Goal: Task Accomplishment & Management: Manage account settings

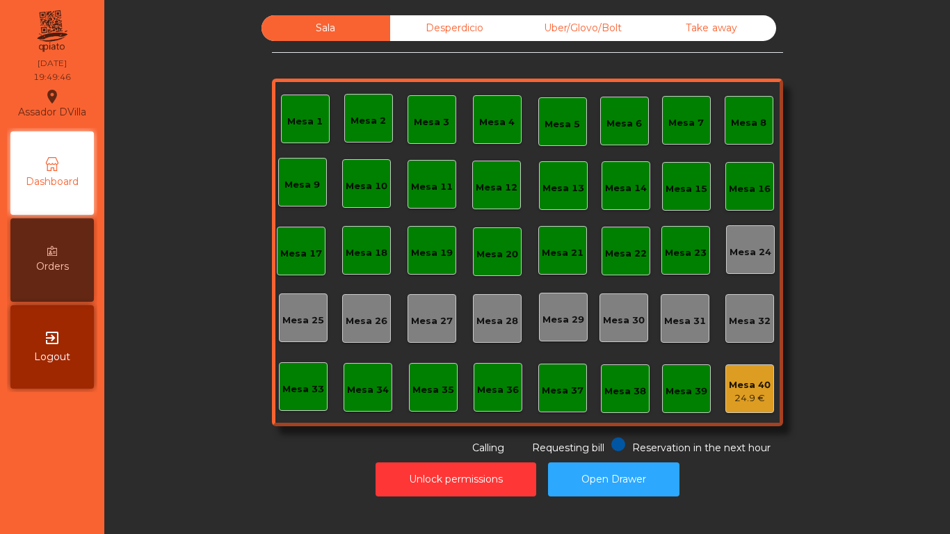
click at [570, 19] on div "Uber/Glovo/Bolt" at bounding box center [583, 28] width 129 height 26
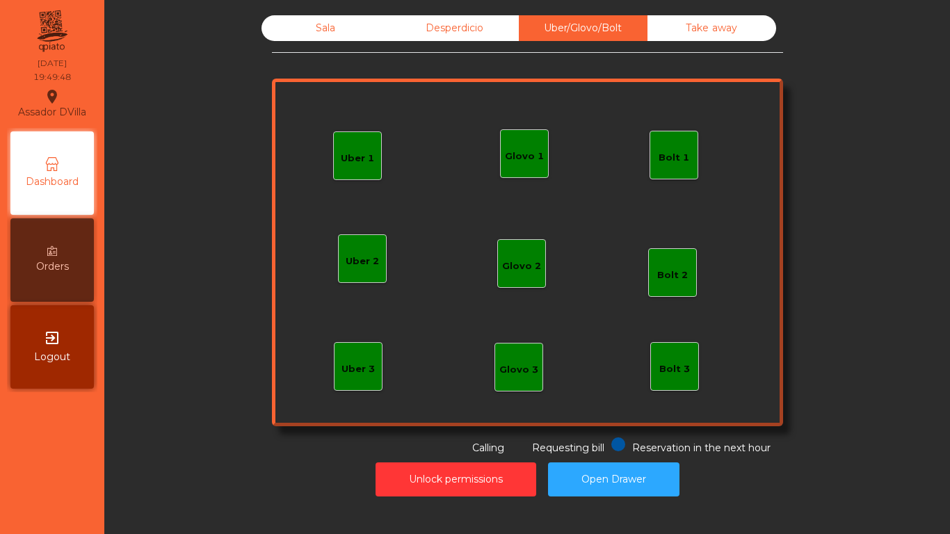
click at [526, 160] on div "Glovo 1" at bounding box center [524, 156] width 39 height 14
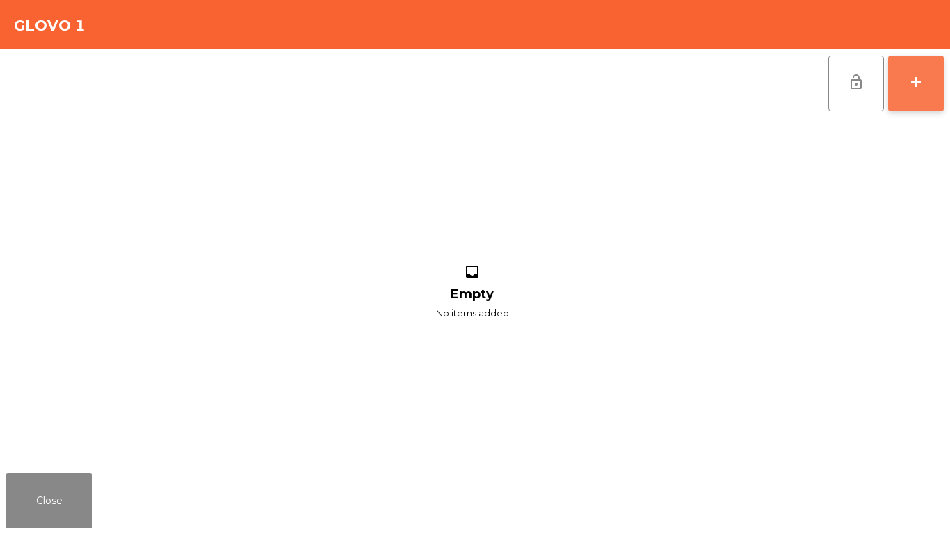
click at [903, 93] on button "add" at bounding box center [916, 84] width 56 height 56
click at [907, 99] on button "add" at bounding box center [916, 84] width 56 height 56
click at [911, 91] on button "add" at bounding box center [916, 84] width 56 height 56
click at [914, 89] on div "add" at bounding box center [915, 82] width 17 height 17
click at [909, 72] on button "add" at bounding box center [916, 84] width 56 height 56
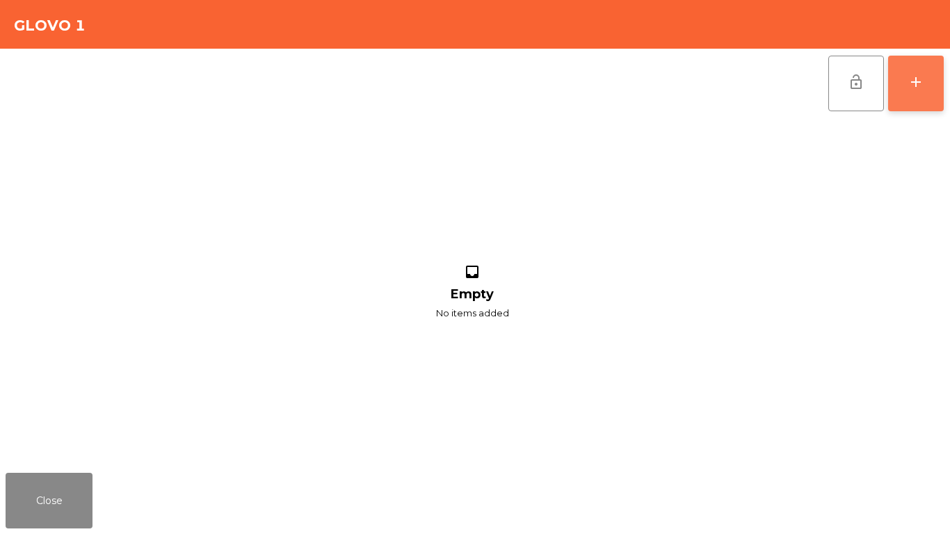
click at [909, 72] on button "add" at bounding box center [916, 84] width 56 height 56
click at [24, 506] on button "Close" at bounding box center [49, 501] width 87 height 56
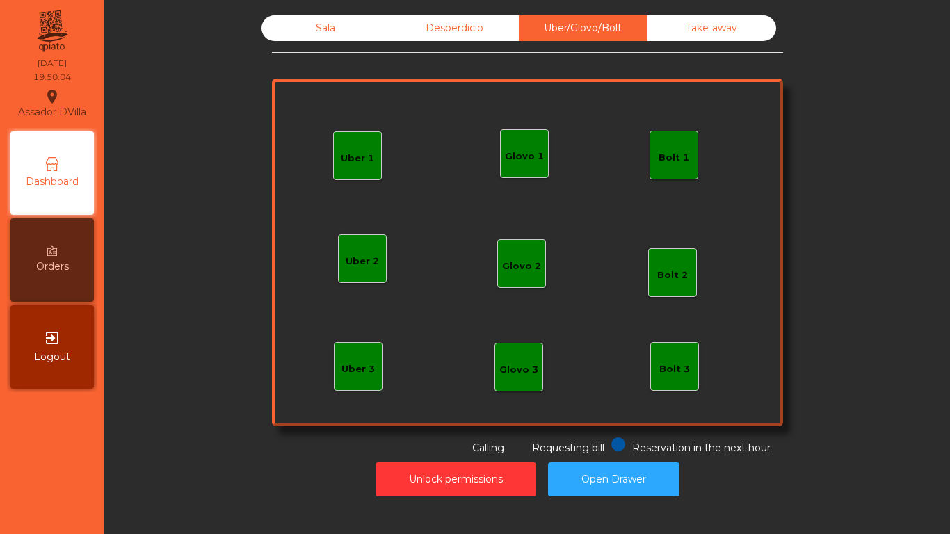
click at [328, 30] on div "Sala" at bounding box center [325, 28] width 129 height 26
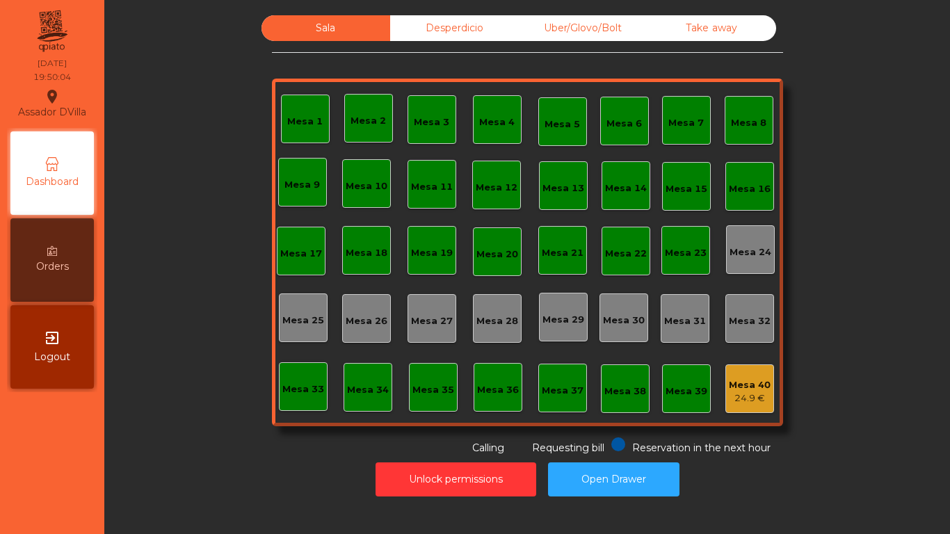
click at [328, 30] on div "Sala" at bounding box center [325, 28] width 129 height 26
click at [537, 20] on div "Uber/Glovo/Bolt" at bounding box center [583, 28] width 129 height 26
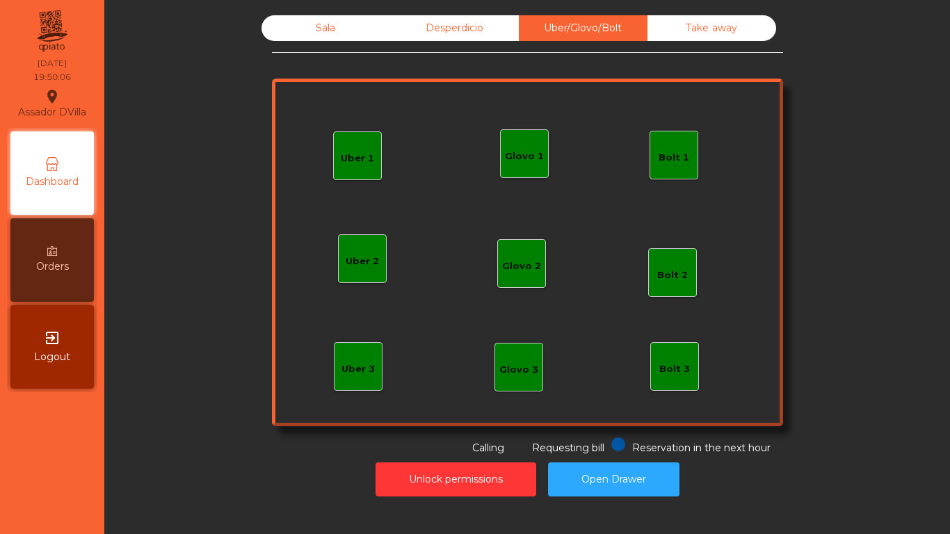
click at [515, 162] on div "Glovo 1" at bounding box center [524, 156] width 39 height 14
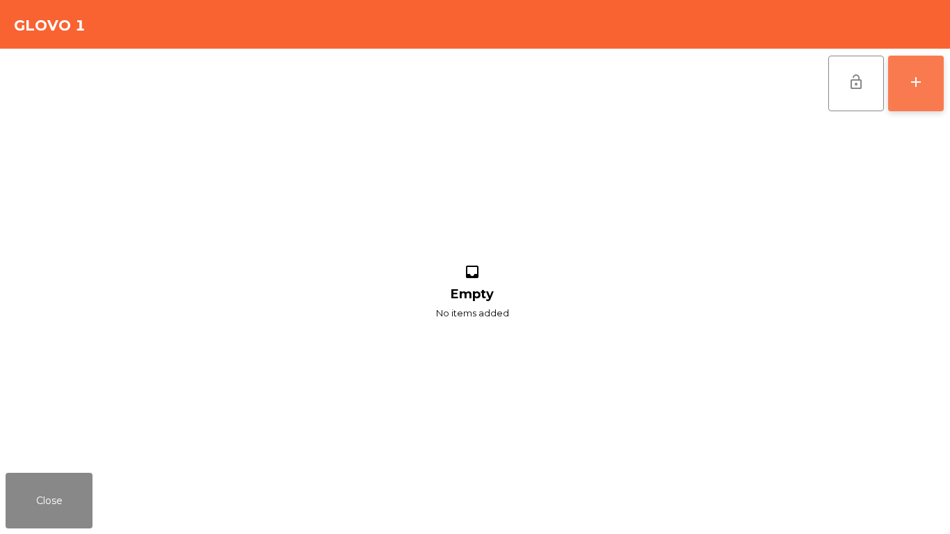
click at [908, 100] on button "add" at bounding box center [916, 84] width 56 height 56
click at [922, 83] on div "add" at bounding box center [915, 82] width 17 height 17
click at [51, 517] on button "Close" at bounding box center [49, 501] width 87 height 56
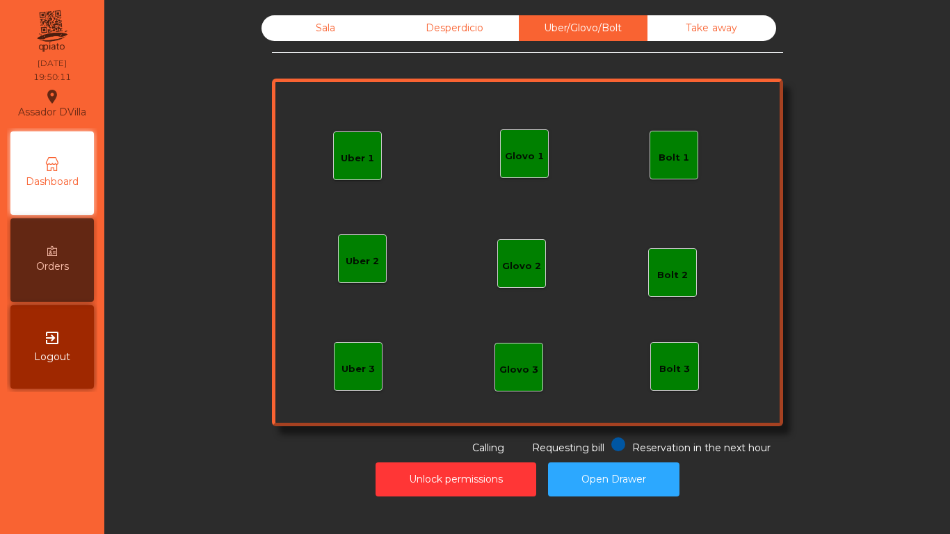
click at [516, 271] on div "Glovo 2" at bounding box center [521, 266] width 39 height 14
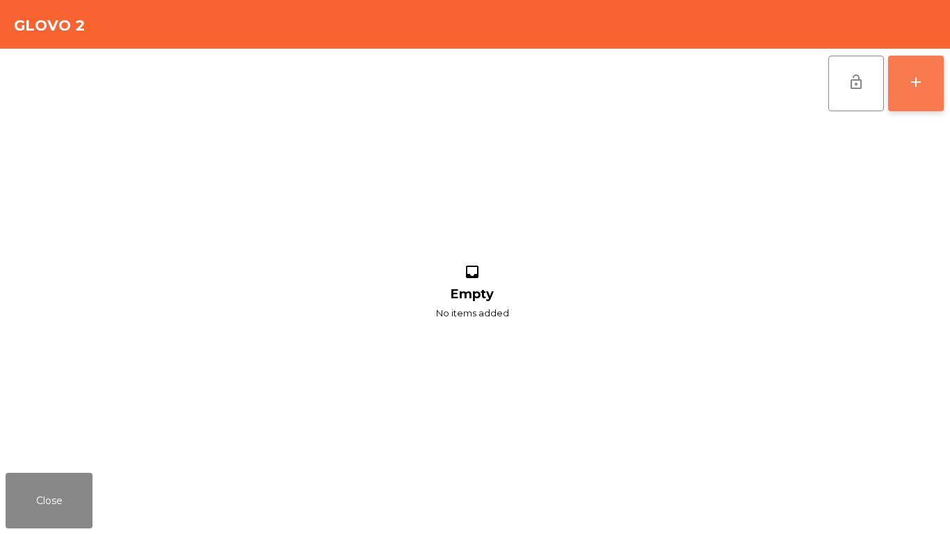
click at [910, 92] on button "add" at bounding box center [916, 84] width 56 height 56
click at [17, 517] on button "Close" at bounding box center [49, 501] width 87 height 56
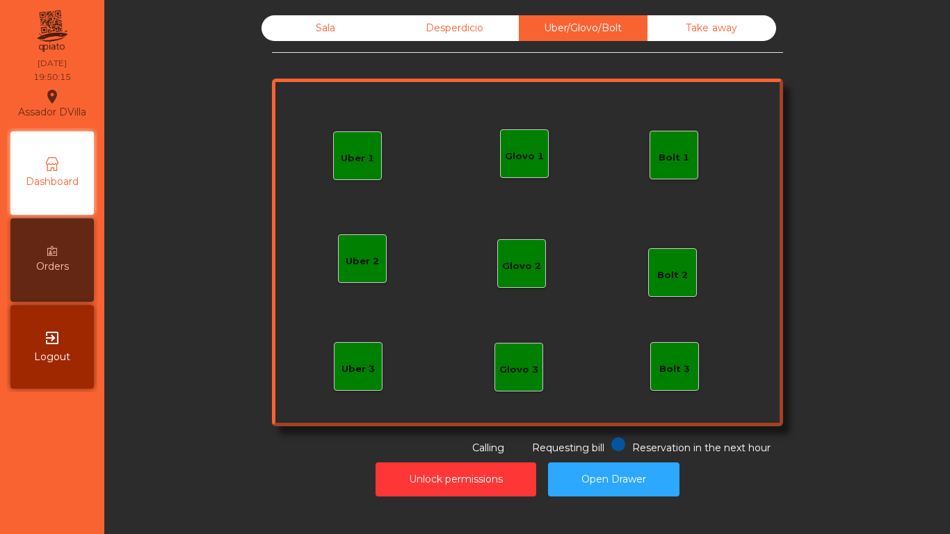
click at [534, 148] on div "Glovo 1" at bounding box center [524, 153] width 39 height 19
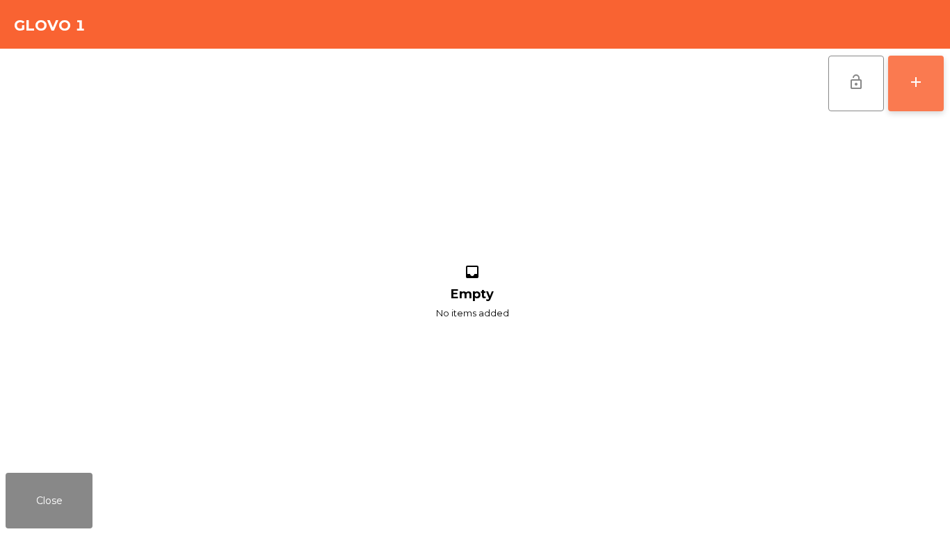
click at [924, 75] on button "add" at bounding box center [916, 84] width 56 height 56
click at [936, 76] on button "add" at bounding box center [916, 84] width 56 height 56
click at [949, 113] on div "lock_open add inbox Empty No items added" at bounding box center [475, 258] width 950 height 419
click at [937, 88] on button "add" at bounding box center [916, 84] width 56 height 56
click at [933, 88] on button "add" at bounding box center [916, 84] width 56 height 56
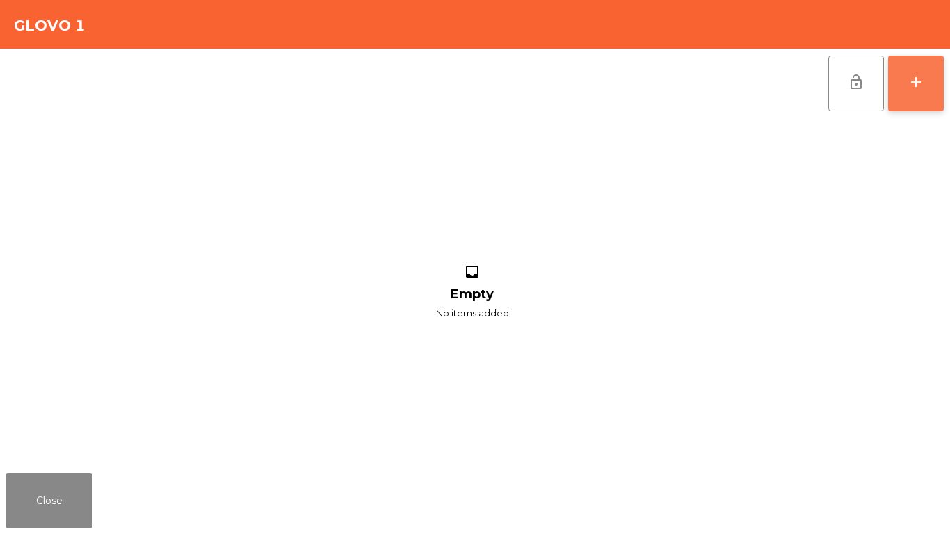
click at [935, 88] on button "add" at bounding box center [916, 84] width 56 height 56
click at [47, 533] on div "Close" at bounding box center [475, 500] width 950 height 67
click at [60, 515] on button "Close" at bounding box center [49, 501] width 87 height 56
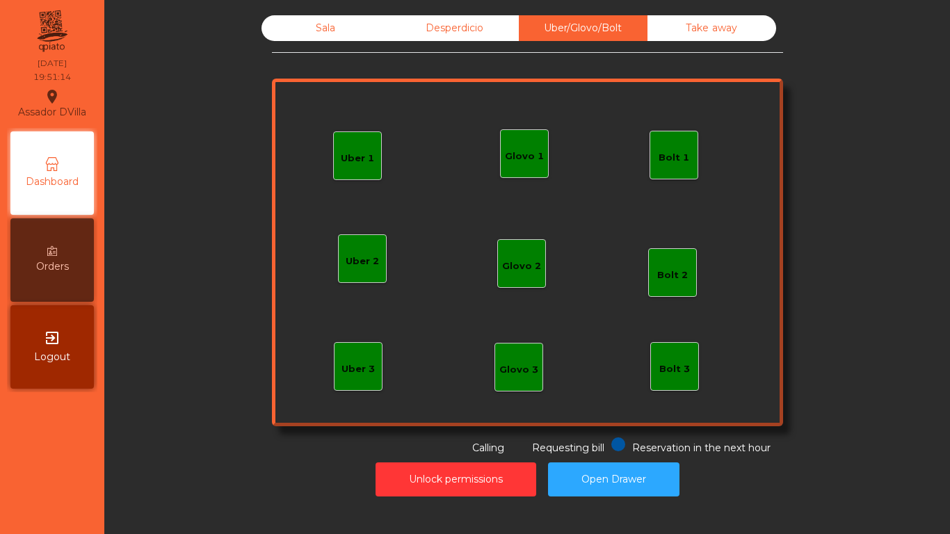
click at [349, 30] on div "Sala" at bounding box center [325, 28] width 129 height 26
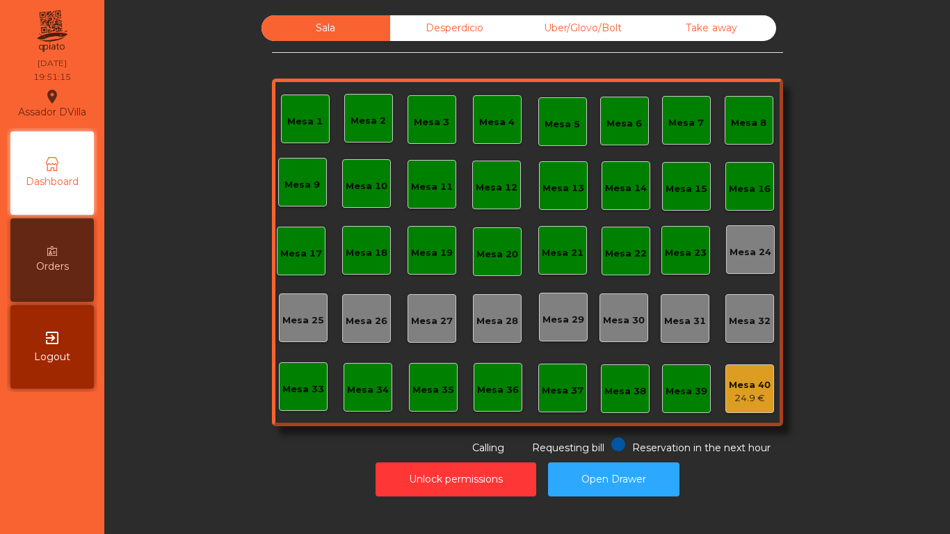
click at [49, 175] on span "Dashboard" at bounding box center [52, 182] width 53 height 15
click at [54, 168] on icon at bounding box center [52, 164] width 14 height 14
click at [54, 167] on icon at bounding box center [52, 164] width 14 height 14
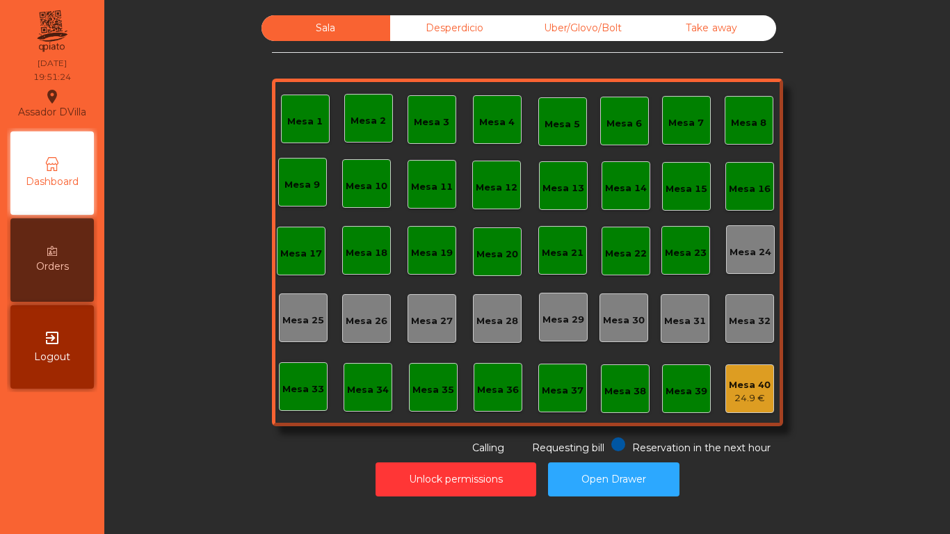
drag, startPoint x: 153, startPoint y: 211, endPoint x: 113, endPoint y: 373, distance: 167.5
click at [113, 373] on div "Sala Desperdicio Uber/Glovo/Bolt Take away Mesa 1 Mesa 2 Mesa 3 Mesa 4 Mesa 5 M…" at bounding box center [527, 259] width 829 height 488
click at [560, 26] on div "Uber/Glovo/Bolt" at bounding box center [583, 28] width 129 height 26
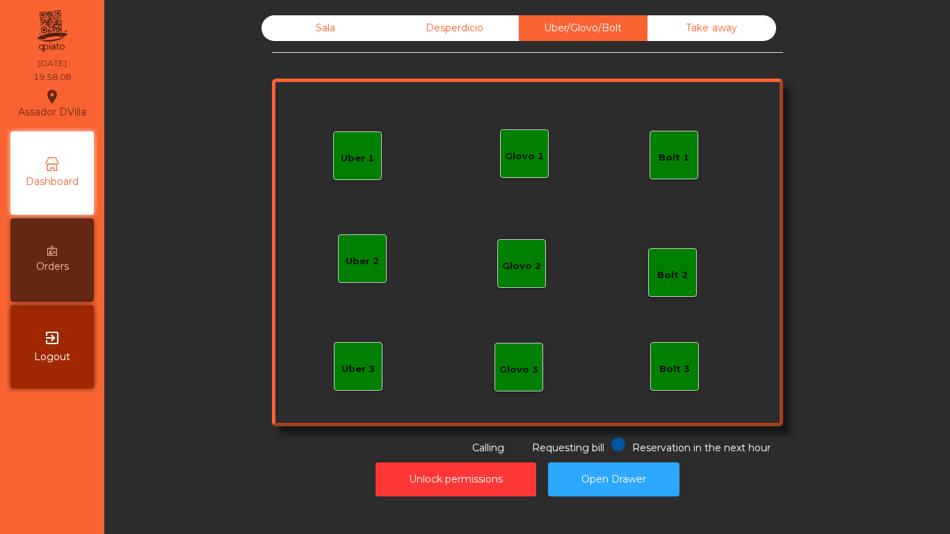
click at [205, 80] on div "Sala Desperdicio Uber/Glovo/Bolt Take away Uber 1 Uber 3 Bolt 2 Glovo 2 Uber 2 …" at bounding box center [527, 235] width 808 height 440
click at [184, 275] on div "Sala Desperdicio Uber/Glovo/Bolt Take away Uber 1 Uber 3 Bolt 2 Glovo 2 Uber 2 …" at bounding box center [527, 235] width 808 height 440
click at [87, 354] on div "exit_to_app Logout" at bounding box center [51, 346] width 83 height 83
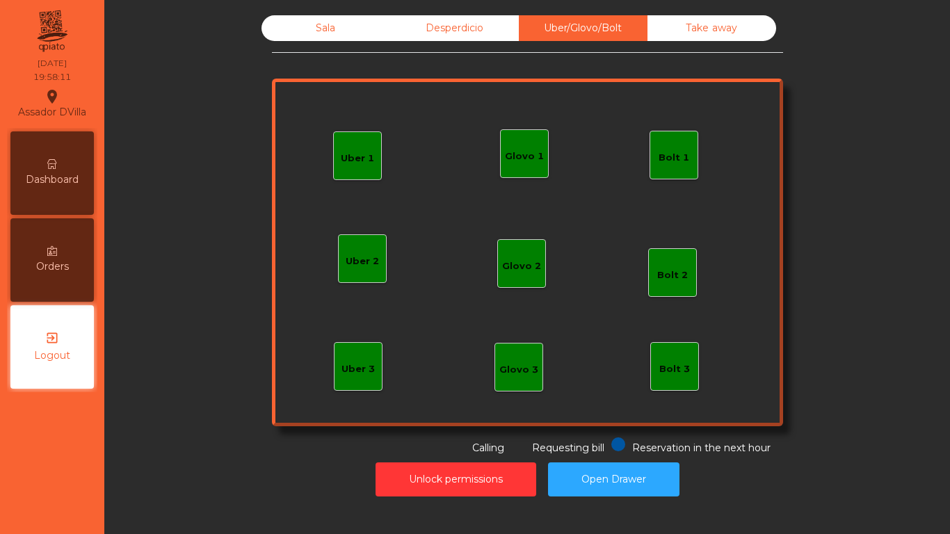
click at [51, 358] on span "Logout" at bounding box center [52, 355] width 36 height 15
click at [323, 24] on div "Sala" at bounding box center [325, 28] width 129 height 26
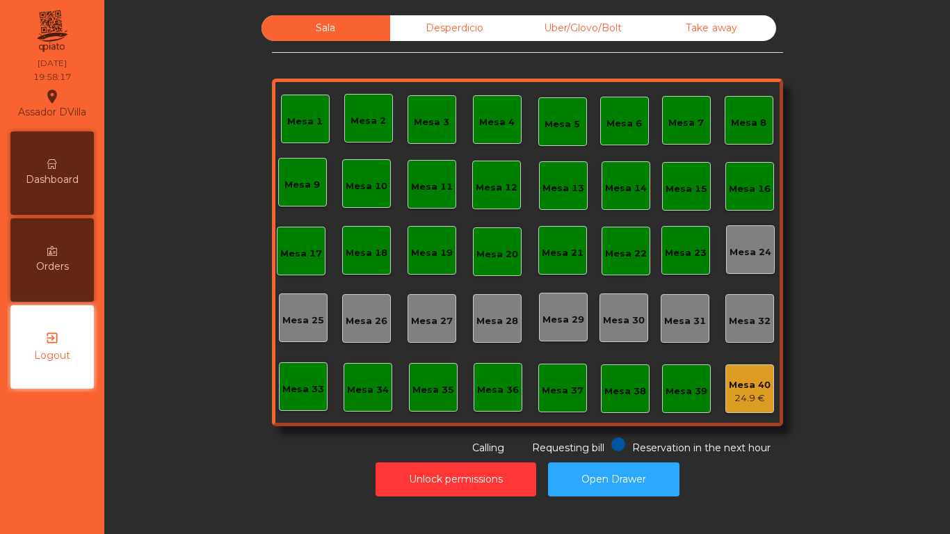
click at [501, 29] on div "Desperdicio" at bounding box center [454, 28] width 129 height 26
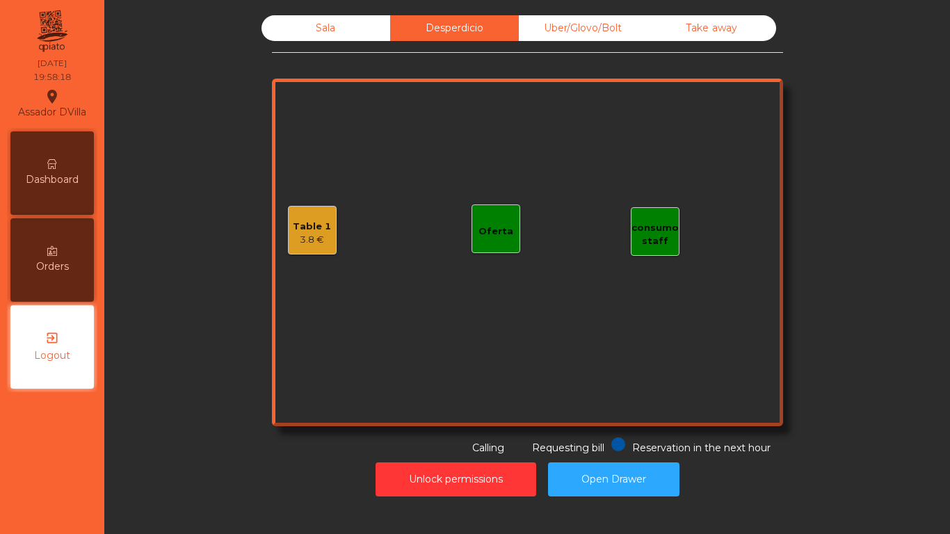
click at [558, 24] on div "Uber/Glovo/Bolt" at bounding box center [583, 28] width 129 height 26
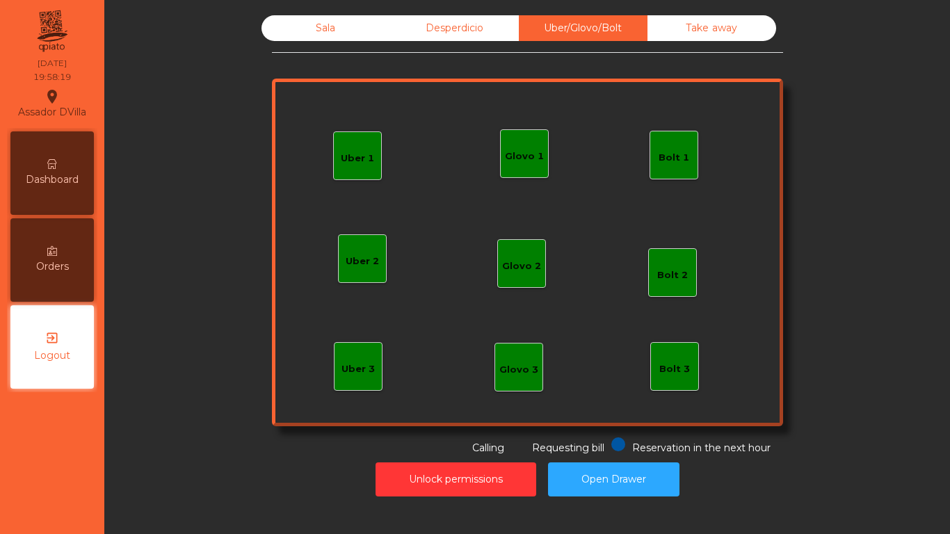
click at [530, 147] on div "Glovo 1" at bounding box center [524, 153] width 39 height 19
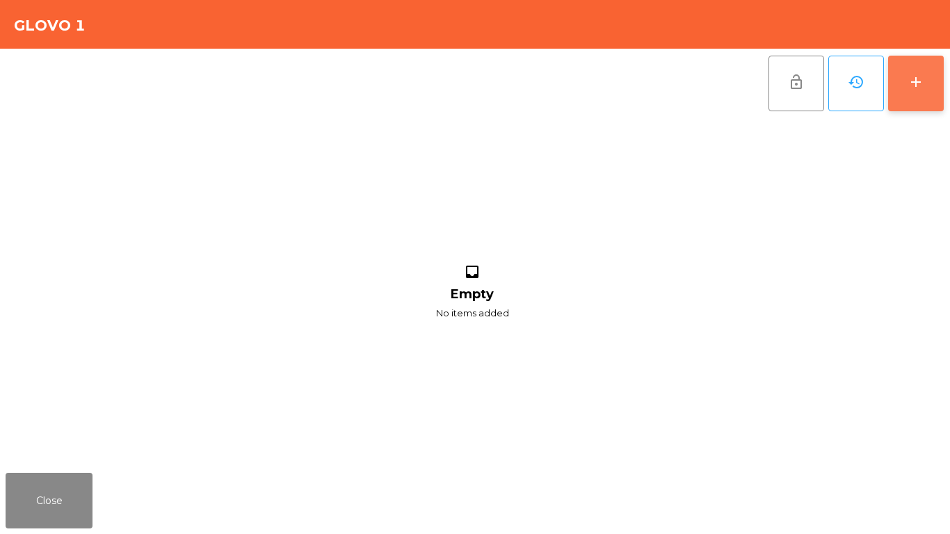
click at [913, 79] on div "add" at bounding box center [915, 82] width 17 height 17
click at [851, 97] on button "history" at bounding box center [856, 84] width 56 height 56
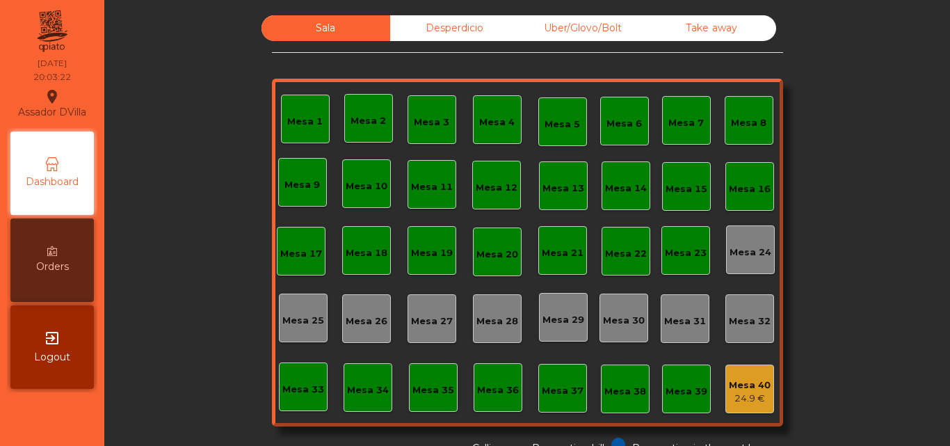
click at [600, 35] on div "Uber/Glovo/Bolt" at bounding box center [583, 28] width 129 height 26
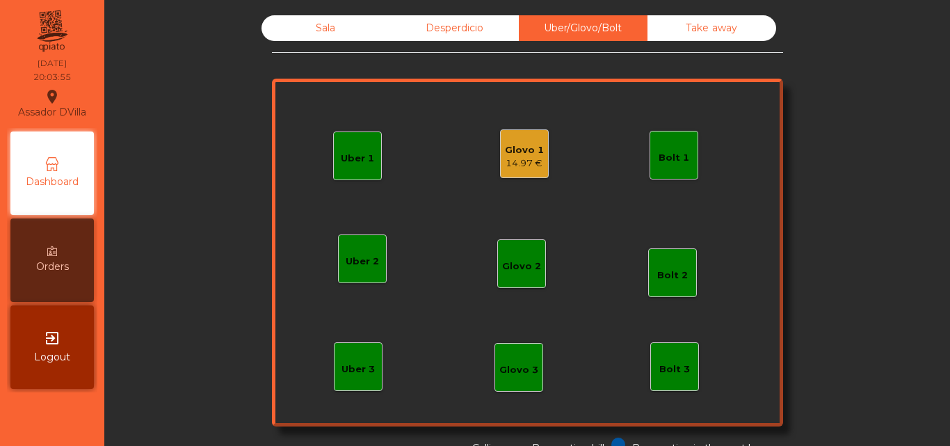
click at [537, 165] on div "14.97 €" at bounding box center [524, 163] width 39 height 14
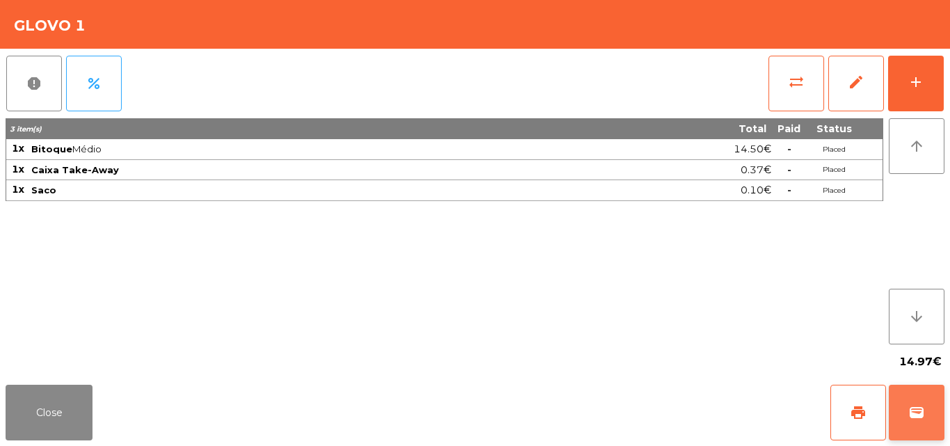
click at [912, 397] on button "wallet" at bounding box center [917, 412] width 56 height 56
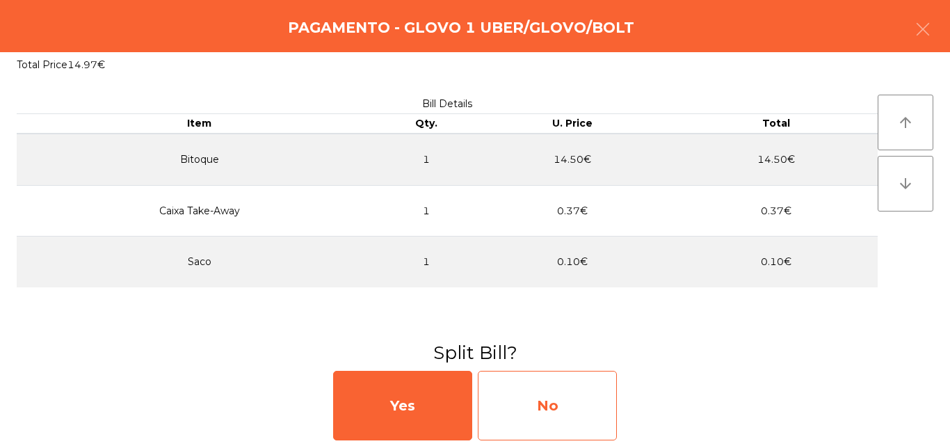
click at [521, 394] on div "No" at bounding box center [547, 406] width 139 height 70
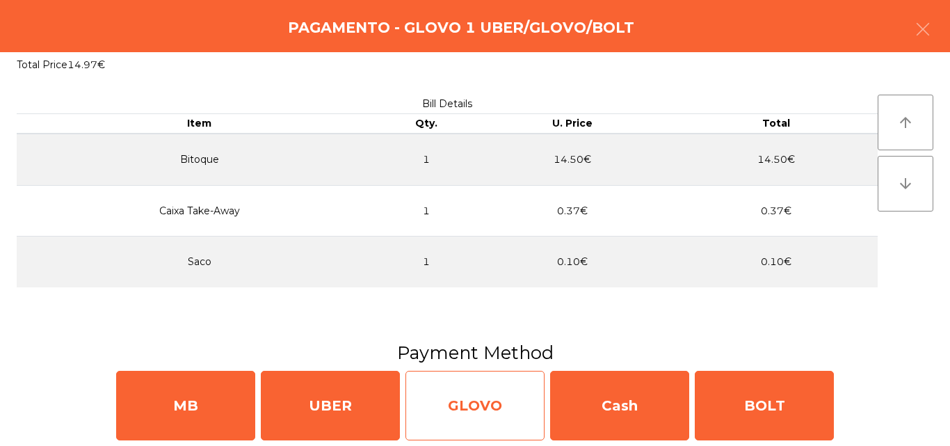
click at [521, 411] on div "GLOVO" at bounding box center [474, 406] width 139 height 70
select select "**"
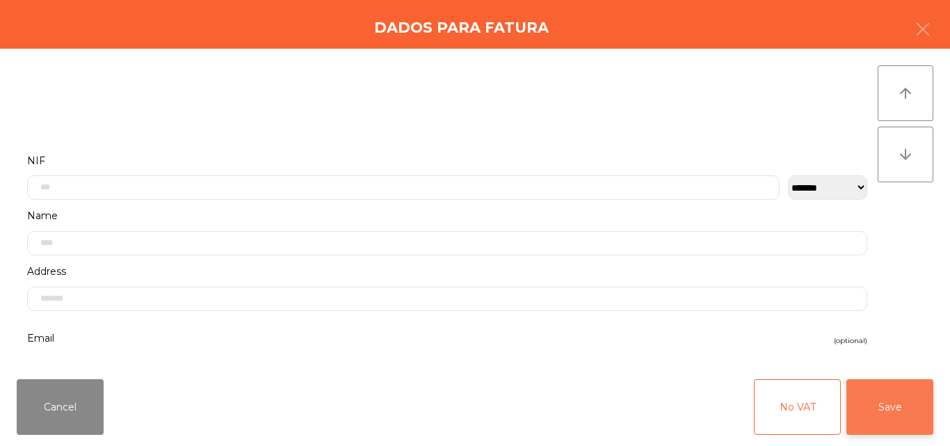
click at [863, 410] on button "Save" at bounding box center [889, 407] width 87 height 56
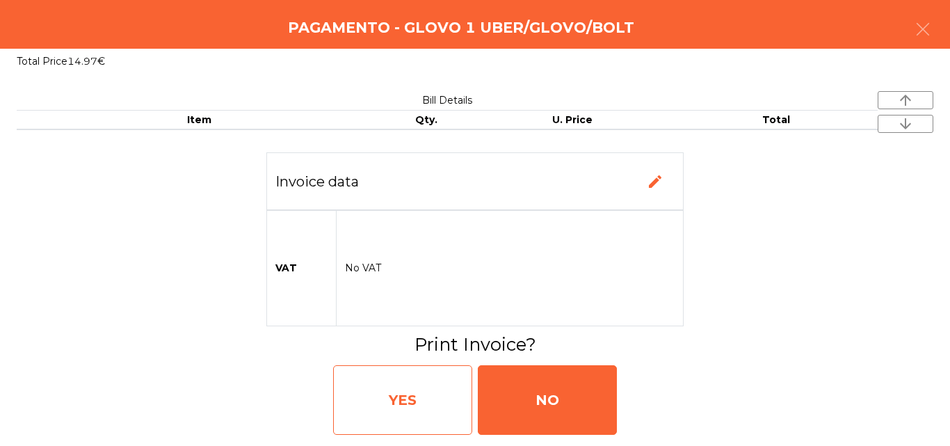
click at [448, 382] on div "YES" at bounding box center [402, 400] width 139 height 70
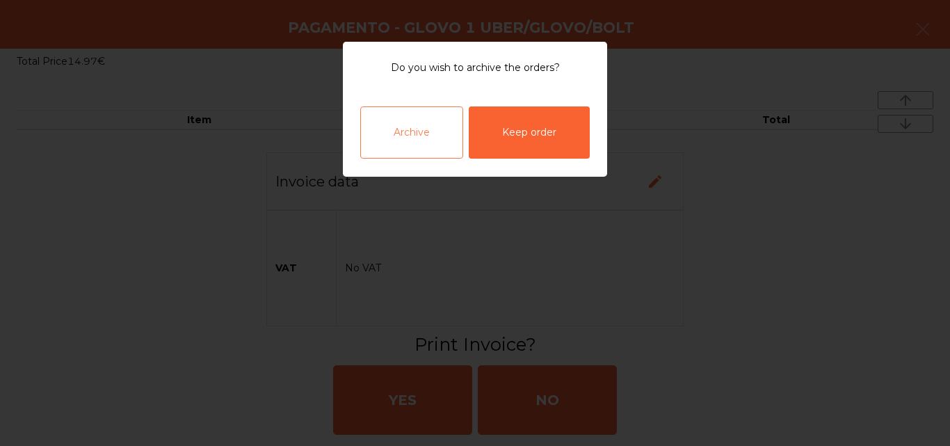
click at [441, 137] on div "Archive" at bounding box center [411, 132] width 103 height 52
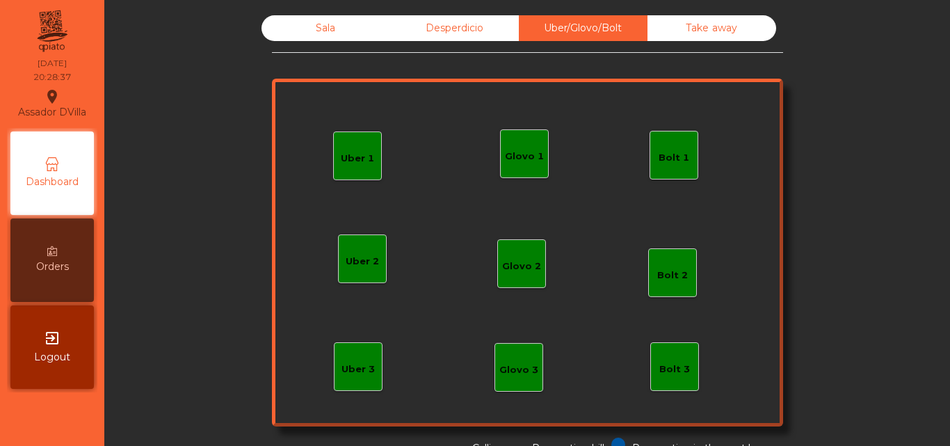
drag, startPoint x: 742, startPoint y: 259, endPoint x: 738, endPoint y: 391, distance: 132.8
click at [738, 391] on div "Uber 1 Uber 3 Bolt 2 Glovo 2 Uber 2 Glovo 1 Bolt 1 Bolt 3 Glovo 3" at bounding box center [527, 253] width 511 height 348
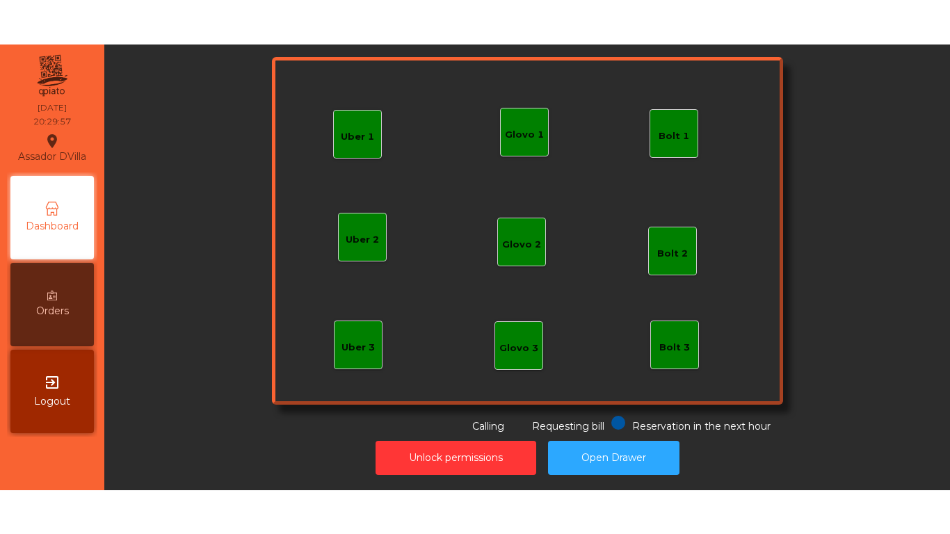
scroll to position [76, 0]
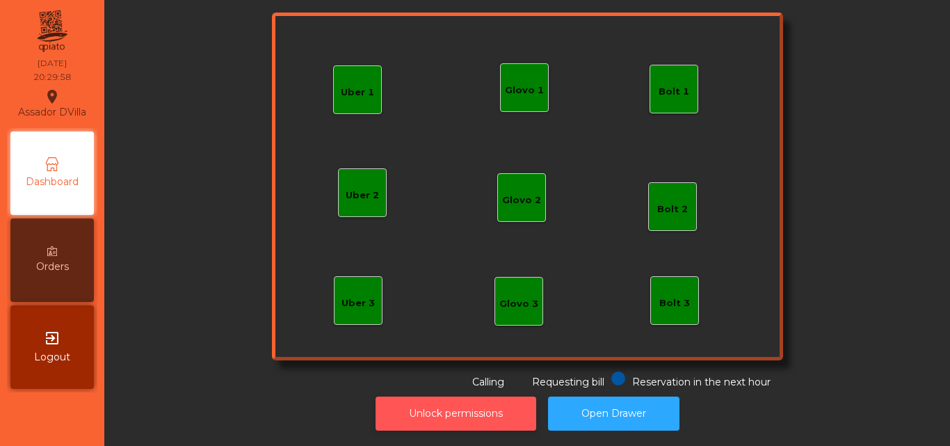
click at [432, 396] on button "Unlock permissions" at bounding box center [455, 413] width 161 height 34
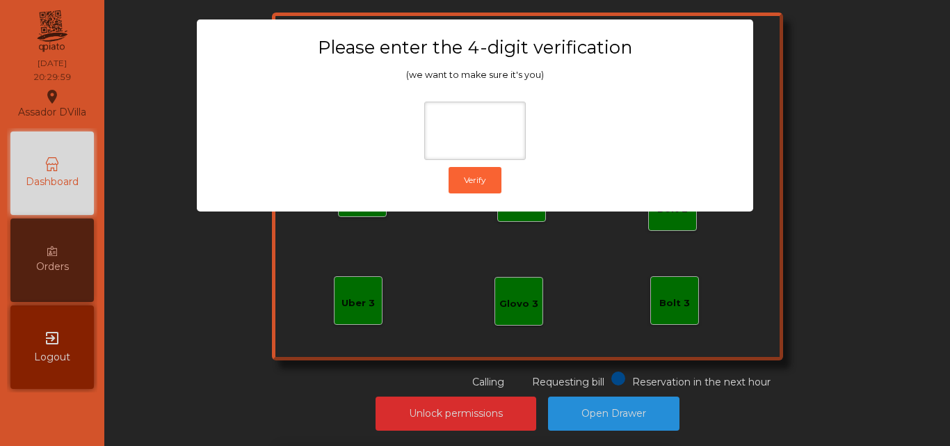
click at [540, 274] on ngb-modal-window "Please enter the 4-digit verification (we want to make sure it's you) Verify" at bounding box center [475, 223] width 902 height 446
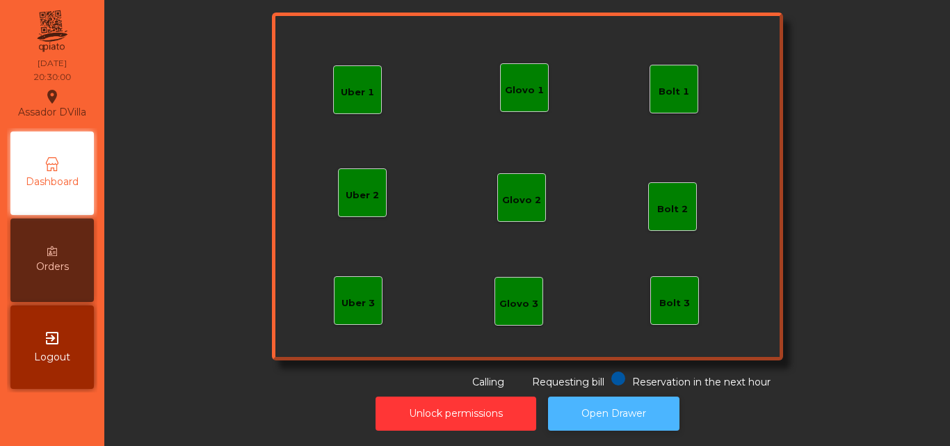
click at [557, 404] on button "Open Drawer" at bounding box center [613, 413] width 131 height 34
click at [596, 396] on button "Open Drawer" at bounding box center [613, 413] width 131 height 34
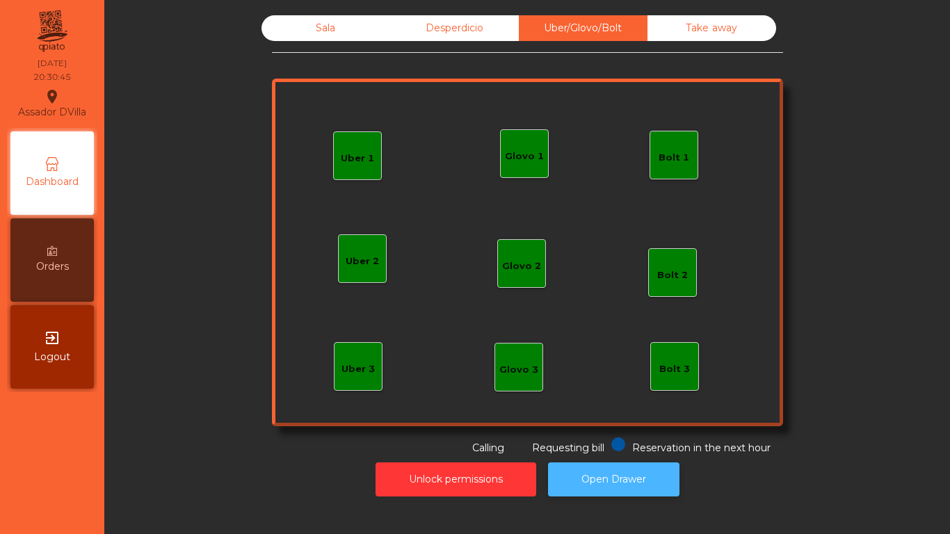
scroll to position [0, 0]
click at [592, 445] on button "Open Drawer" at bounding box center [613, 479] width 131 height 34
click at [635, 445] on button "Open Drawer" at bounding box center [613, 479] width 131 height 34
click at [53, 309] on div "exit_to_app Logout" at bounding box center [51, 346] width 83 height 83
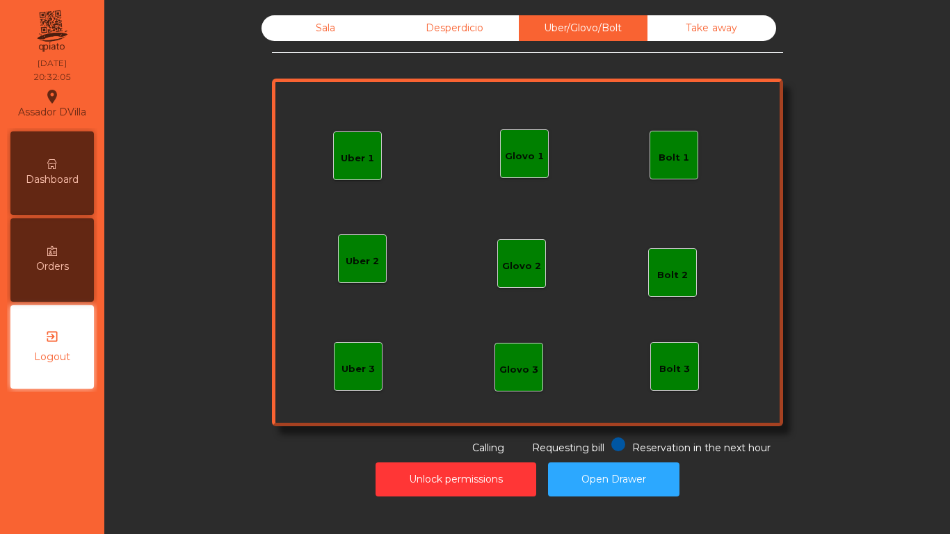
click at [61, 333] on div "exit_to_app Logout" at bounding box center [51, 346] width 83 height 83
click at [35, 349] on div "exit_to_app Logout" at bounding box center [51, 346] width 83 height 83
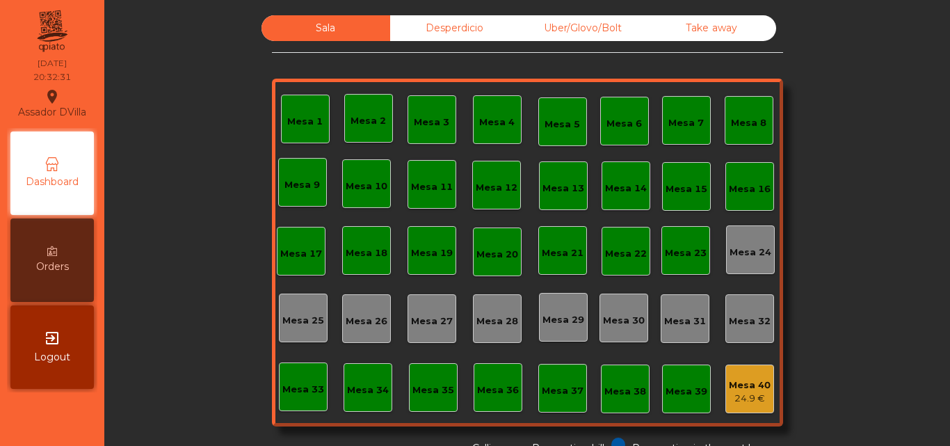
scroll to position [76, 0]
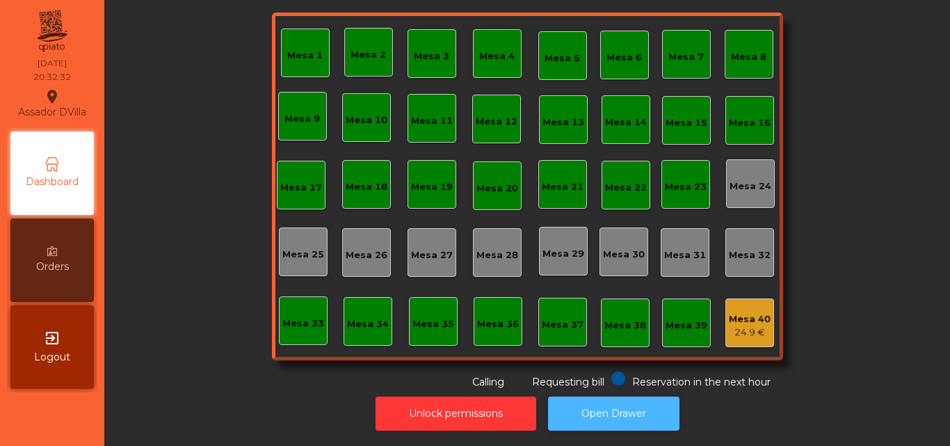
click at [648, 419] on button "Open Drawer" at bounding box center [613, 413] width 131 height 34
click at [548, 396] on button "Open Drawer" at bounding box center [613, 413] width 131 height 34
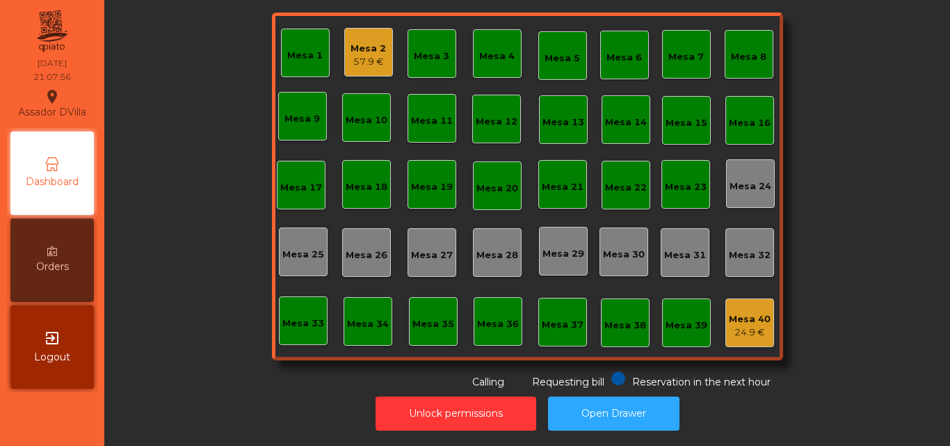
click at [363, 42] on div "Mesa 2" at bounding box center [367, 49] width 35 height 14
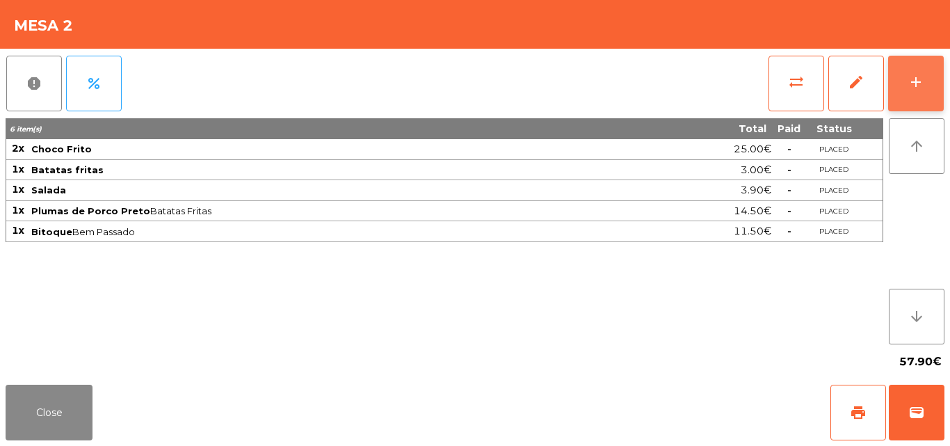
click at [915, 71] on button "add" at bounding box center [916, 84] width 56 height 56
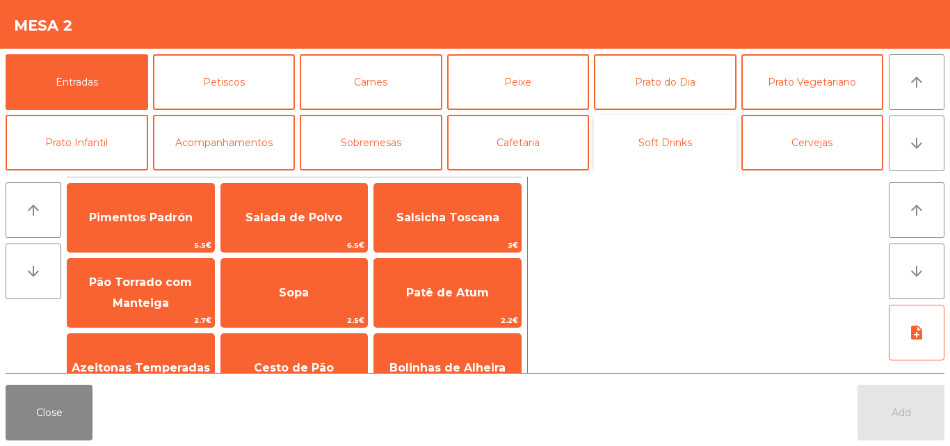
click at [718, 124] on button "Soft Drinks" at bounding box center [665, 143] width 143 height 56
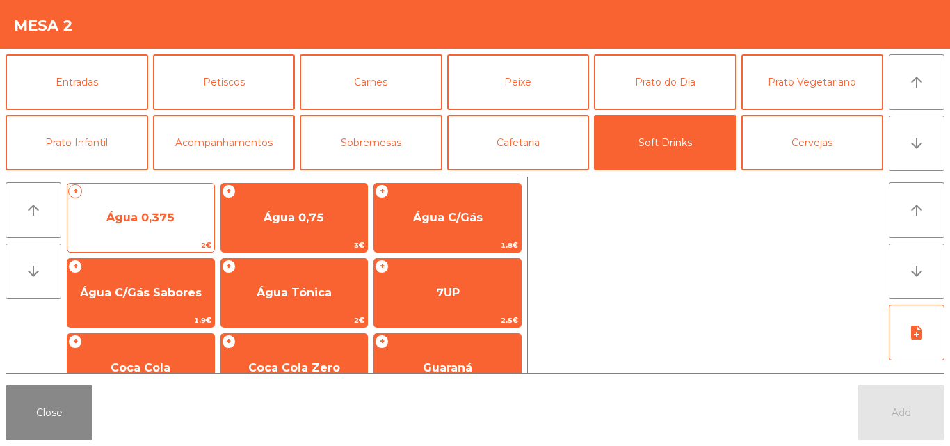
click at [168, 194] on div "+ Água 0,375 2€" at bounding box center [141, 218] width 148 height 70
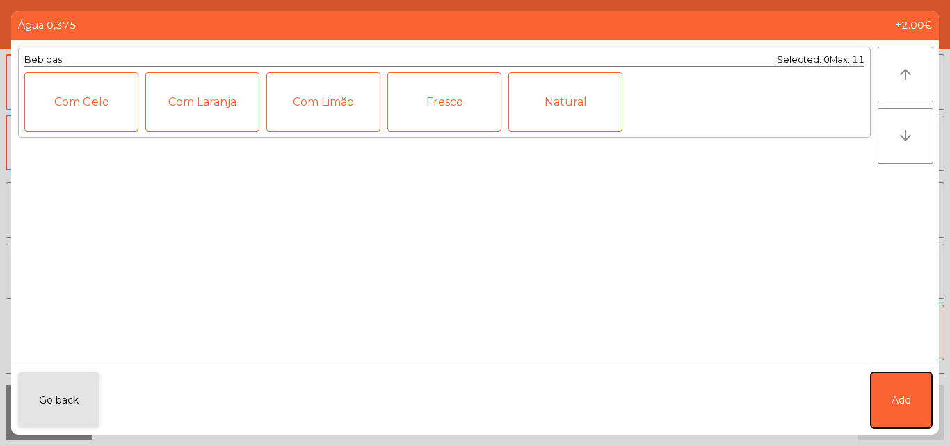
click at [891, 396] on span "Add" at bounding box center [900, 400] width 19 height 15
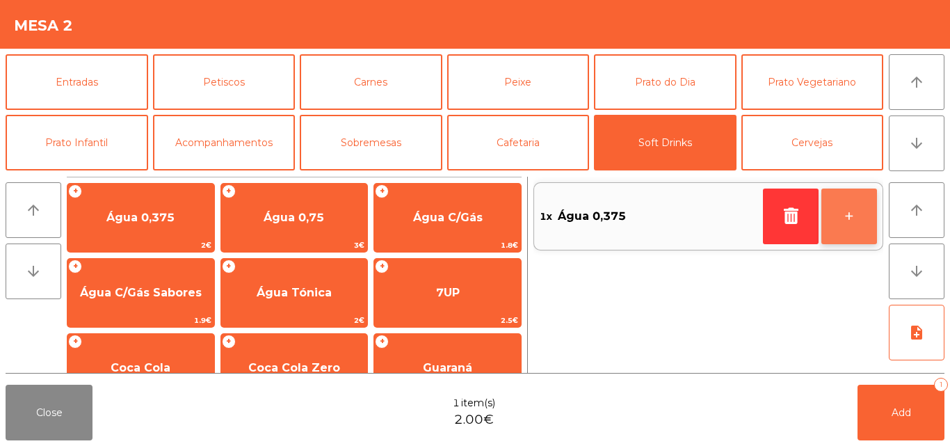
click at [861, 218] on button "+" at bounding box center [849, 216] width 56 height 56
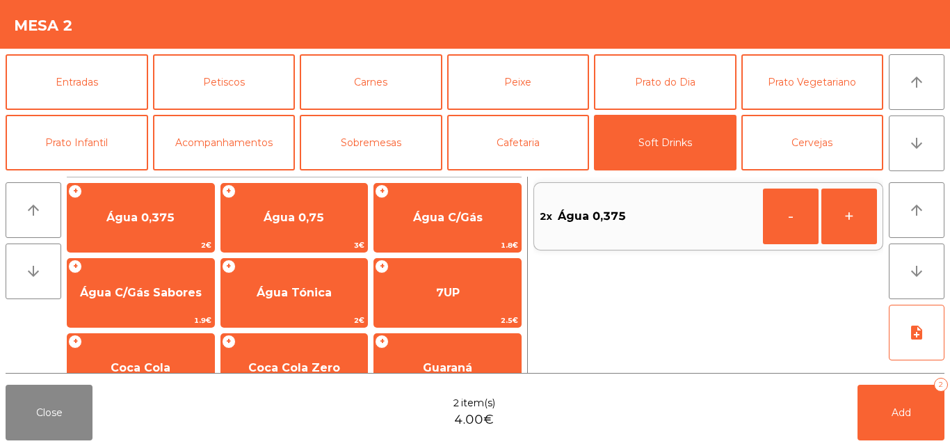
scroll to position [70, 0]
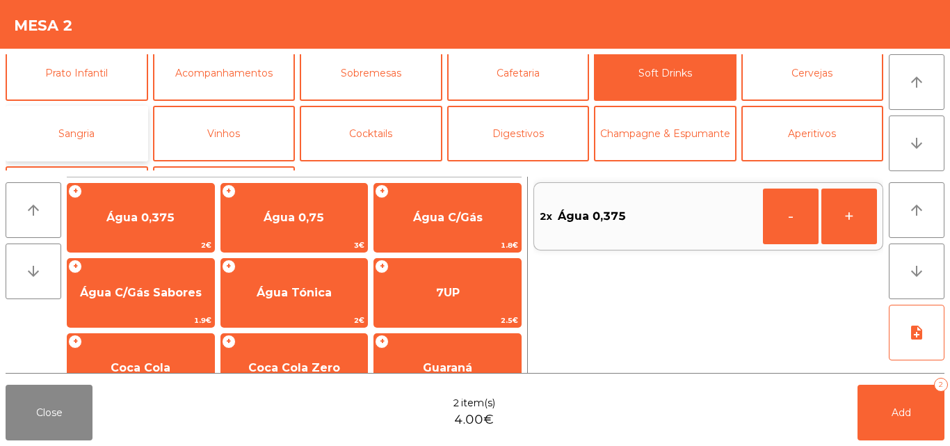
click at [122, 138] on button "Sangria" at bounding box center [77, 134] width 143 height 56
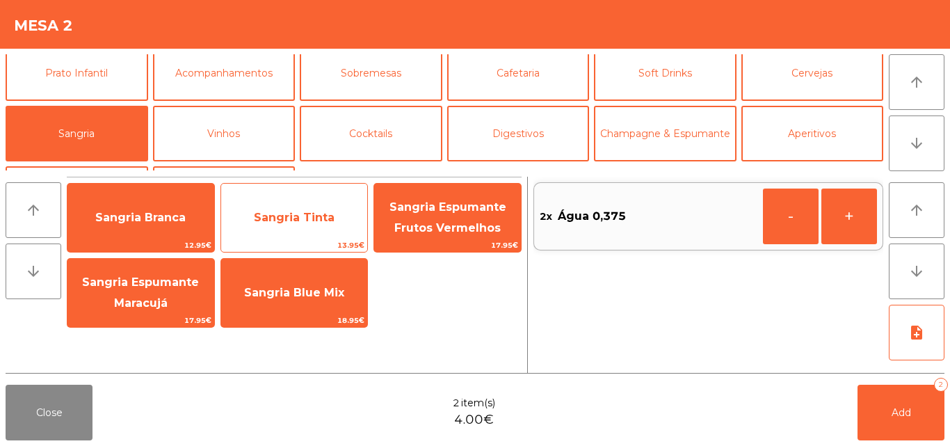
click at [324, 220] on span "Sangria Tinta" at bounding box center [294, 217] width 81 height 13
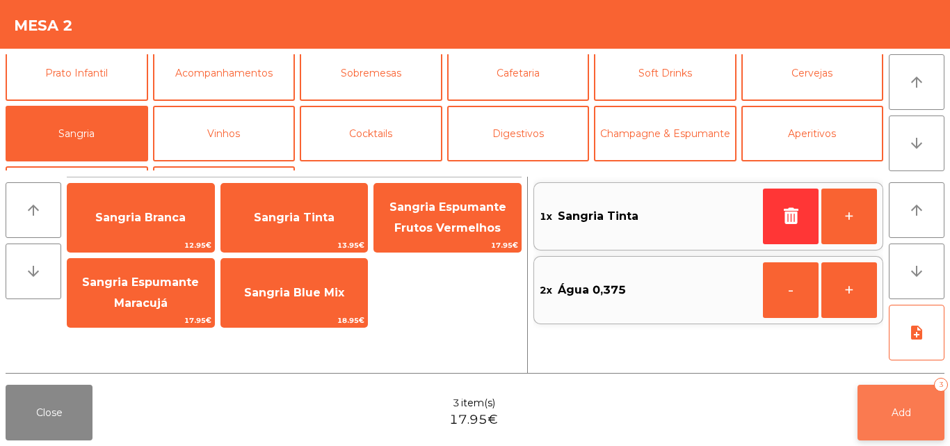
click at [883, 428] on button "Add 3" at bounding box center [900, 412] width 87 height 56
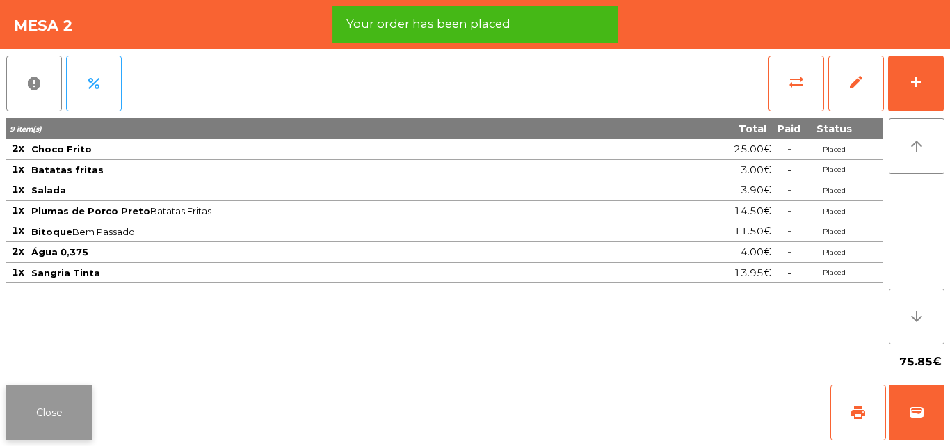
click at [49, 411] on button "Close" at bounding box center [49, 412] width 87 height 56
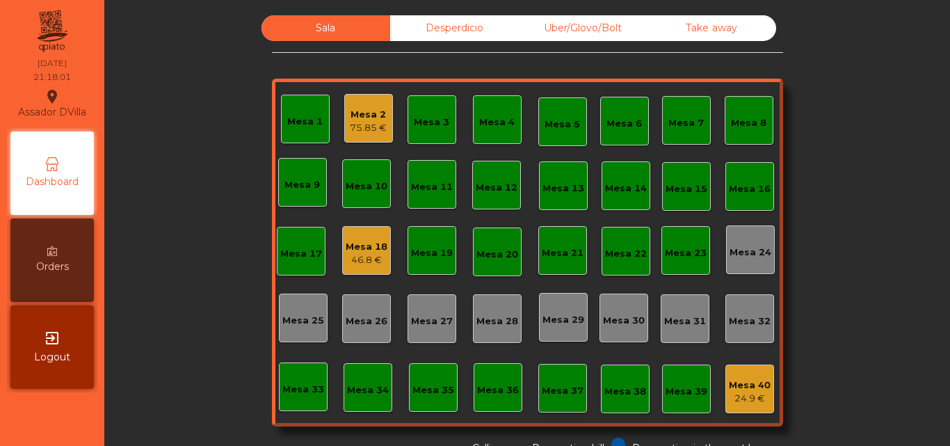
click at [351, 128] on div "75.85 €" at bounding box center [368, 128] width 37 height 14
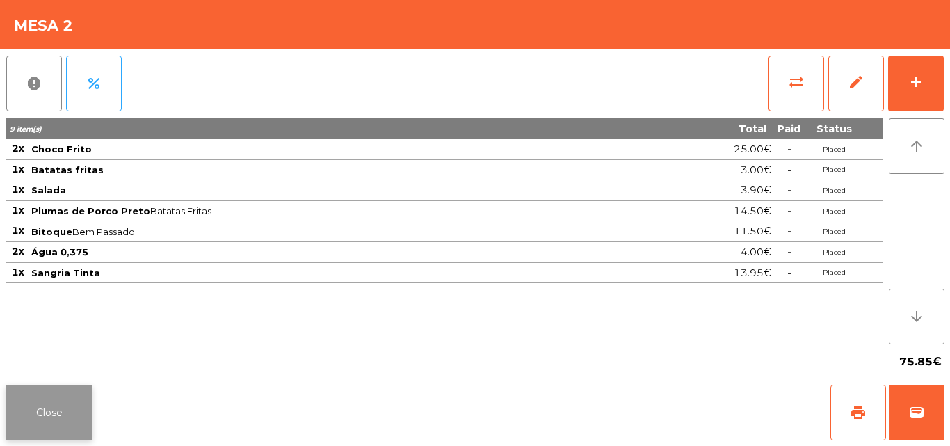
click at [19, 431] on button "Close" at bounding box center [49, 412] width 87 height 56
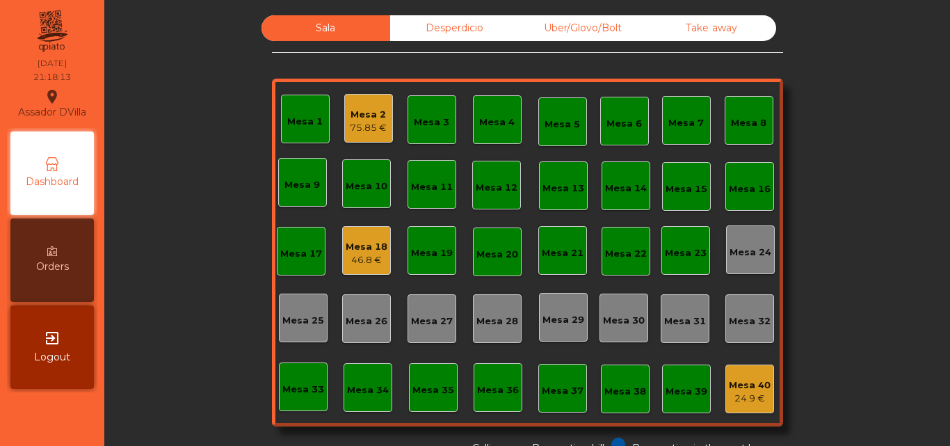
click at [346, 263] on div "46.8 €" at bounding box center [367, 260] width 42 height 14
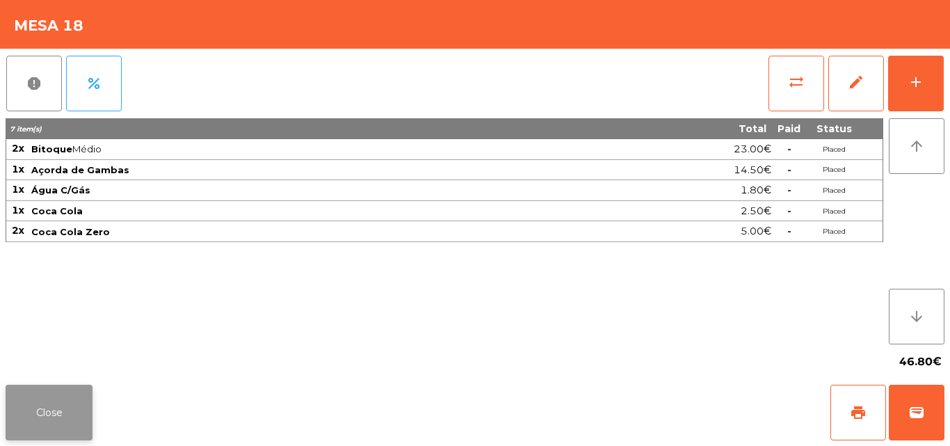
click at [35, 426] on button "Close" at bounding box center [49, 412] width 87 height 56
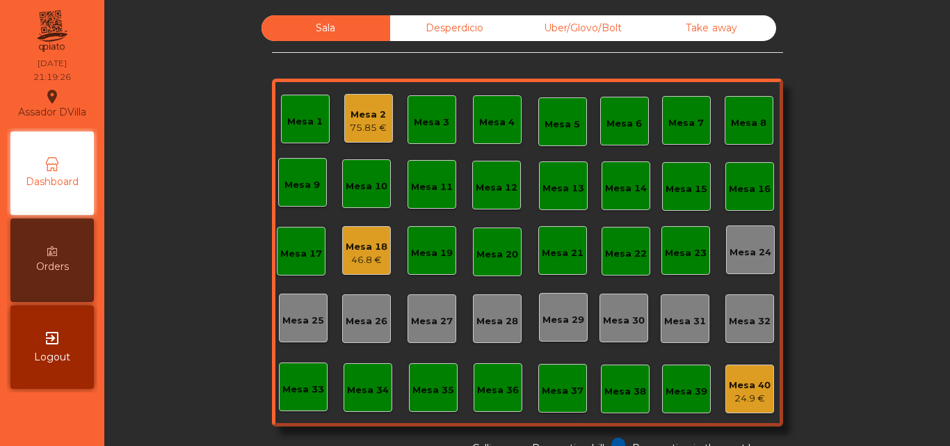
click at [353, 251] on div "Mesa 18" at bounding box center [367, 247] width 42 height 14
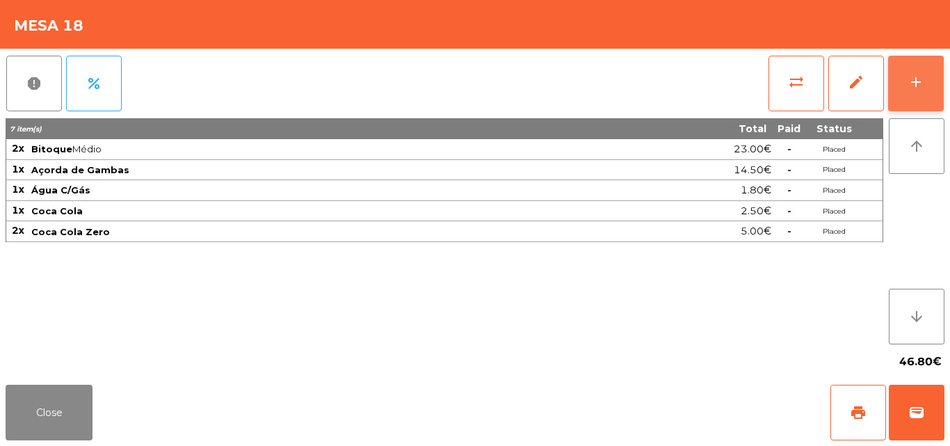
click at [922, 76] on div "add" at bounding box center [915, 82] width 17 height 17
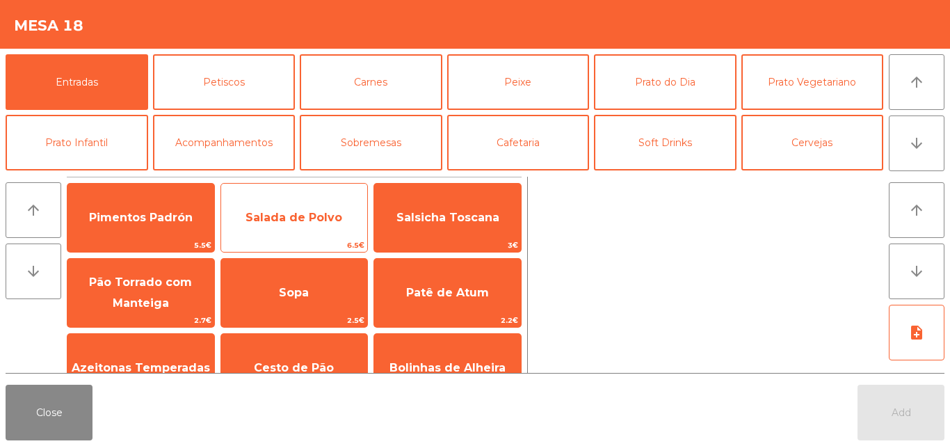
click at [283, 229] on span "Salada de Polvo" at bounding box center [294, 218] width 147 height 38
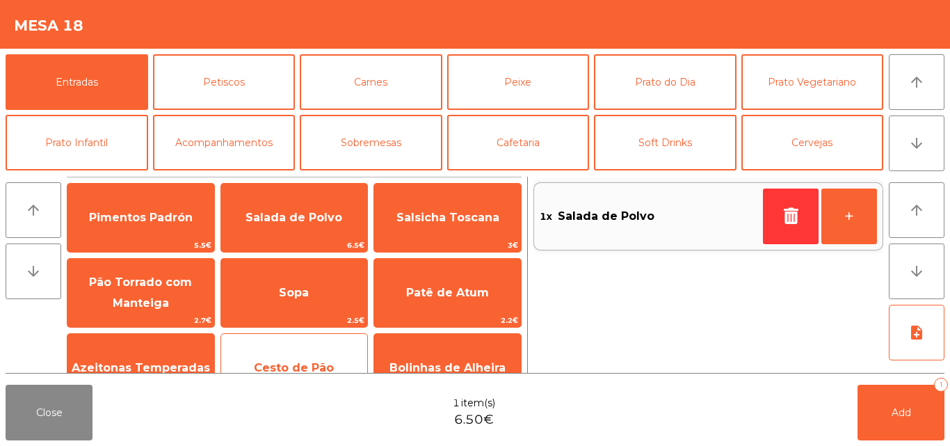
click at [269, 343] on div "Cesto de Pão 1.8€" at bounding box center [294, 368] width 148 height 70
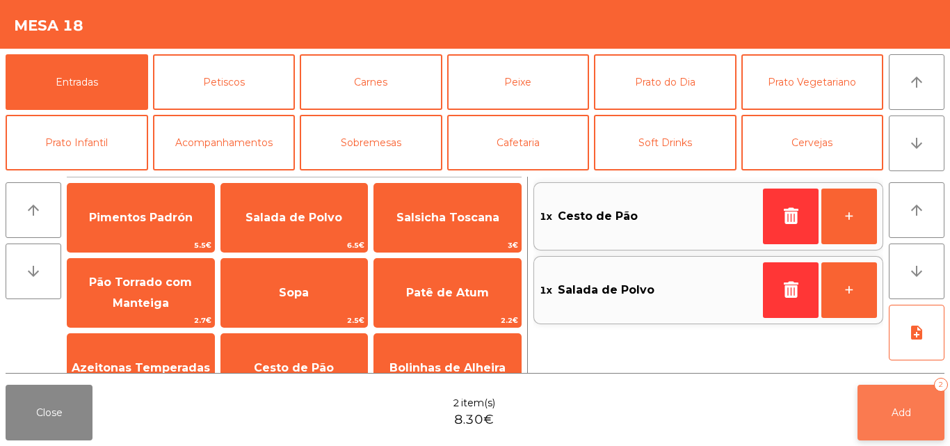
click at [882, 422] on button "Add 2" at bounding box center [900, 412] width 87 height 56
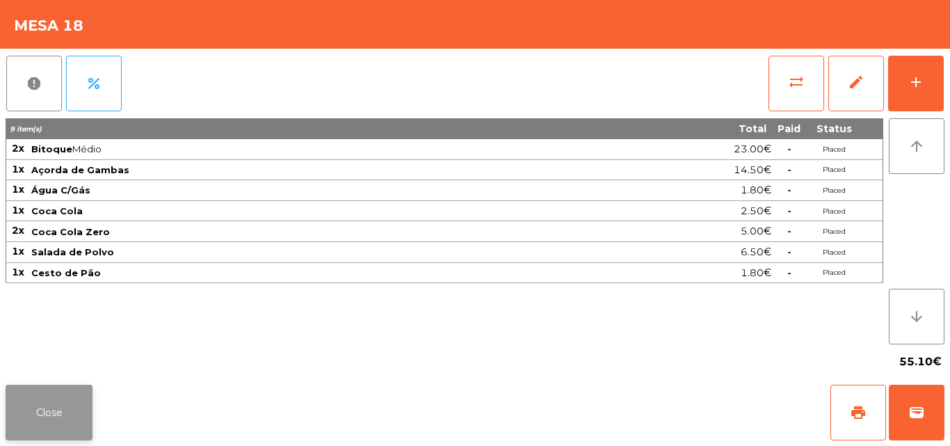
click at [16, 403] on button "Close" at bounding box center [49, 412] width 87 height 56
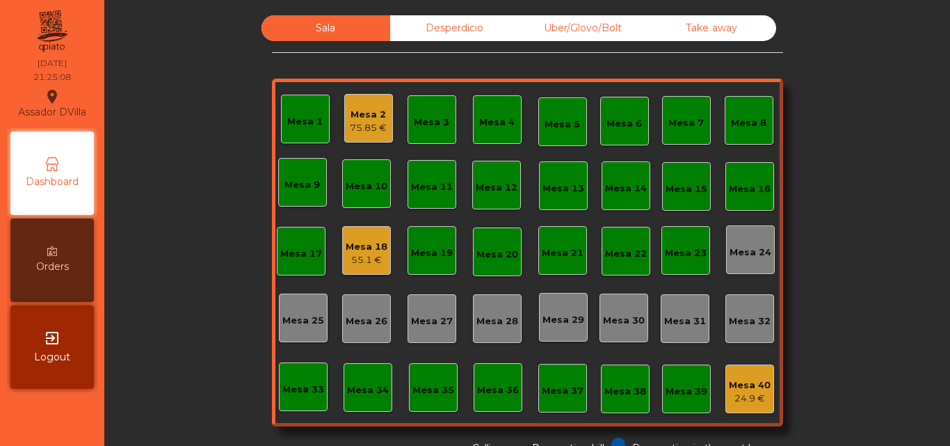
click at [353, 102] on div "Mesa 2 75.85 €" at bounding box center [368, 118] width 37 height 33
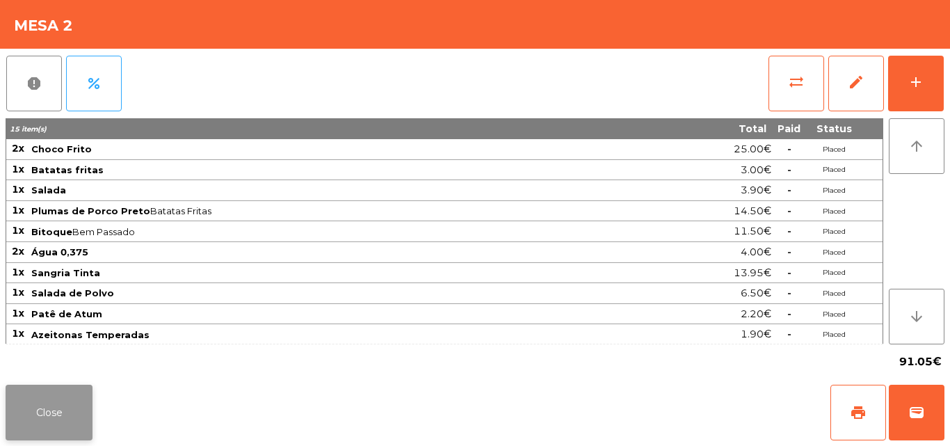
click at [7, 414] on button "Close" at bounding box center [49, 412] width 87 height 56
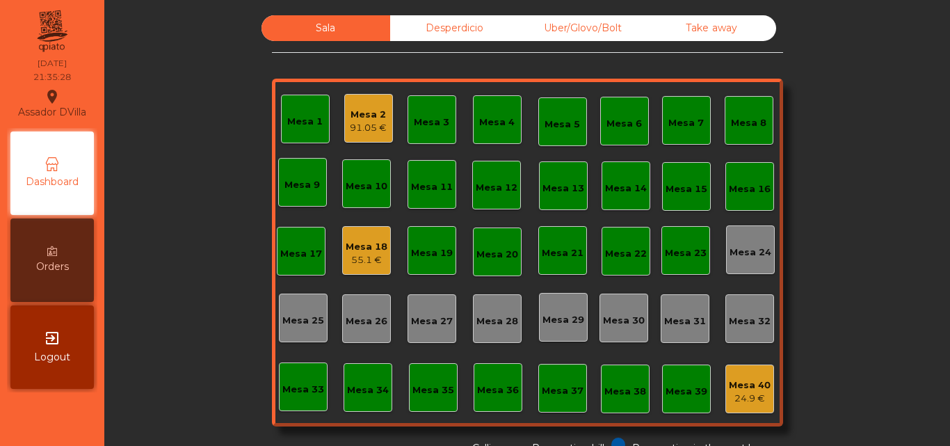
click at [359, 261] on div "55.1 €" at bounding box center [367, 260] width 42 height 14
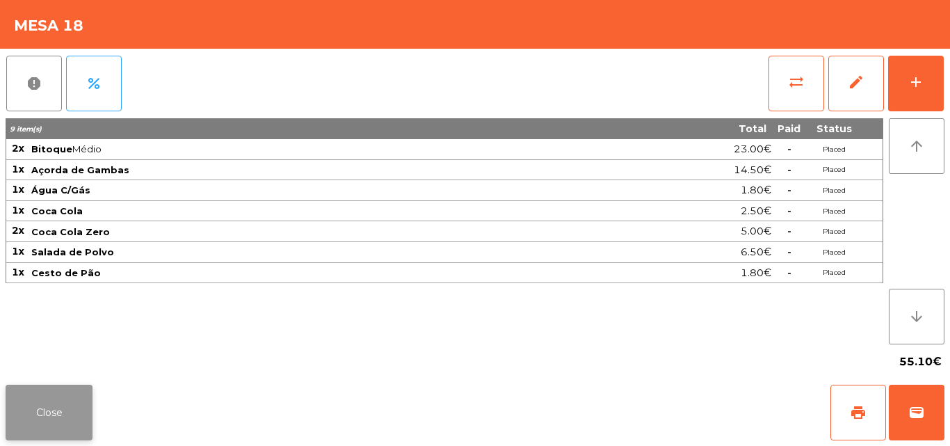
click at [44, 410] on button "Close" at bounding box center [49, 412] width 87 height 56
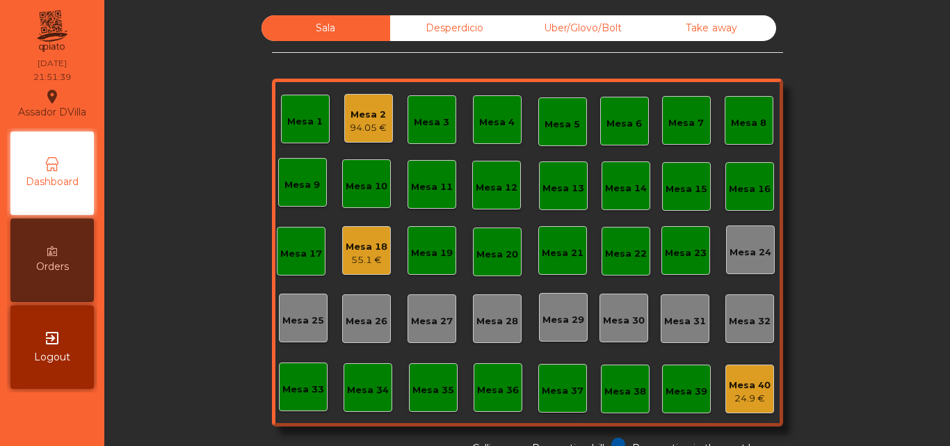
scroll to position [76, 0]
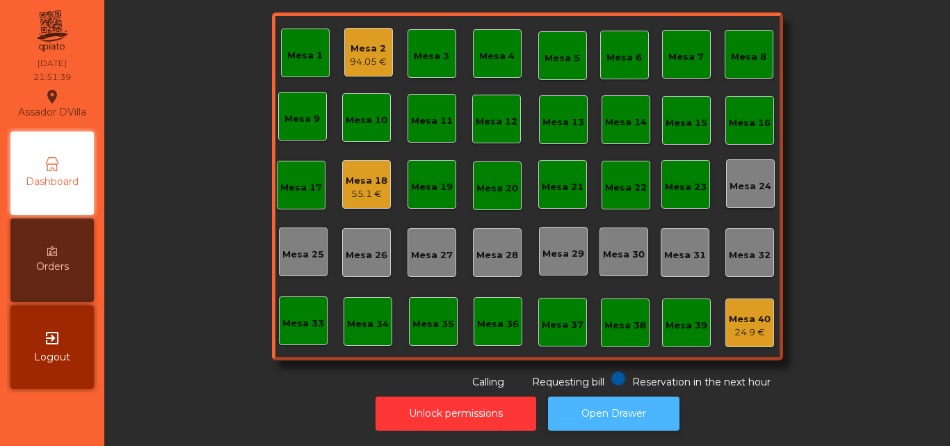
click at [597, 401] on button "Open Drawer" at bounding box center [613, 413] width 131 height 34
click at [385, 151] on div "Mesa 1 Mesa 2 94.05 € Mesa 3 Mesa 4 Mesa 5 Mesa 6 Mesa 7 Mesa 8 [GEOGRAPHIC_DAT…" at bounding box center [527, 187] width 511 height 348
click at [370, 187] on div "55.1 €" at bounding box center [367, 194] width 42 height 14
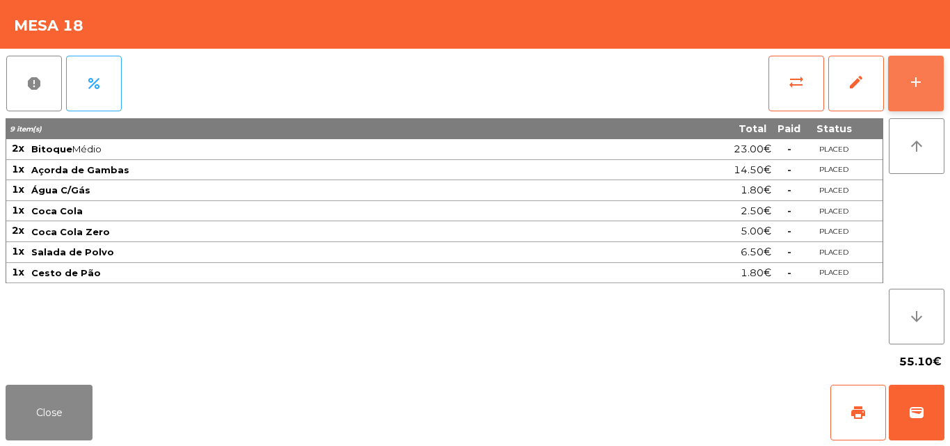
click at [930, 95] on button "add" at bounding box center [916, 84] width 56 height 56
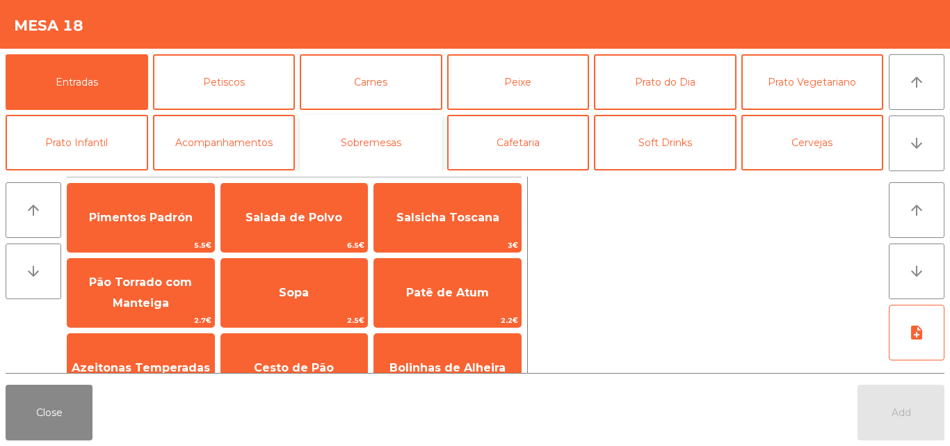
click at [339, 124] on button "Sobremesas" at bounding box center [371, 143] width 143 height 56
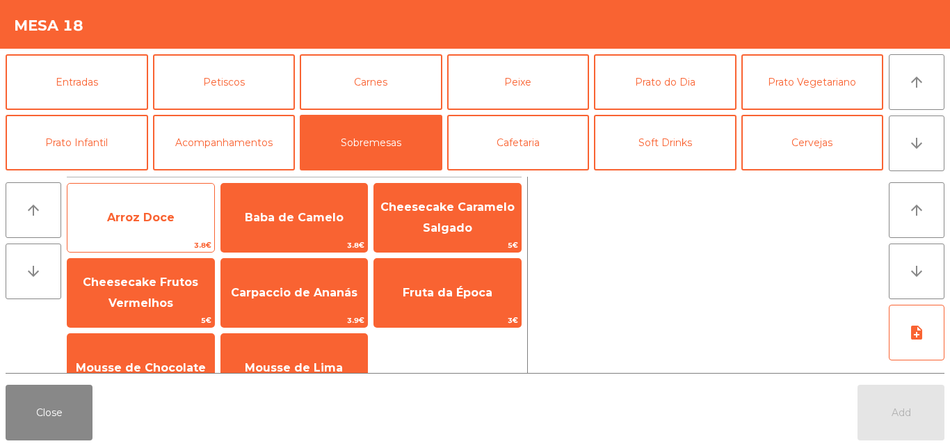
click at [177, 213] on span "Arroz Doce" at bounding box center [140, 218] width 147 height 38
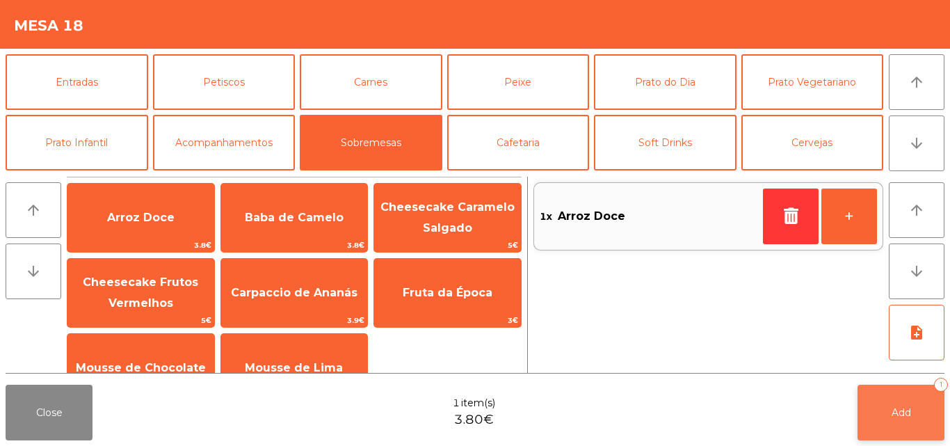
click at [921, 435] on button "Add 1" at bounding box center [900, 412] width 87 height 56
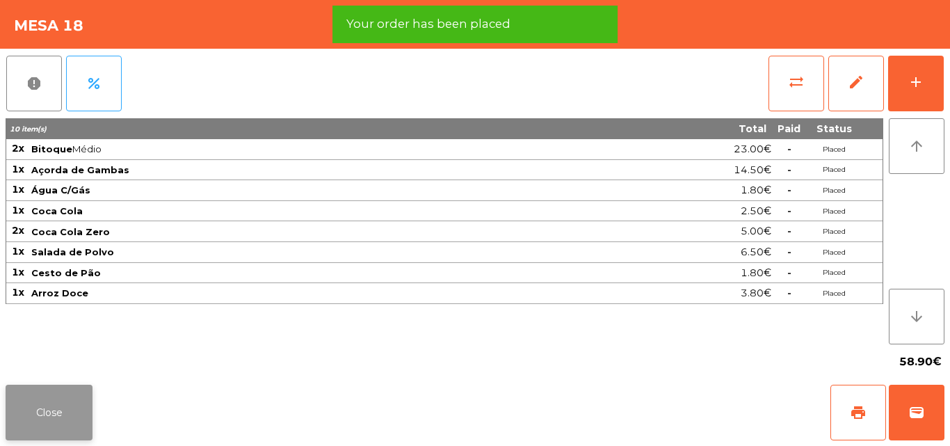
click at [78, 401] on button "Close" at bounding box center [49, 412] width 87 height 56
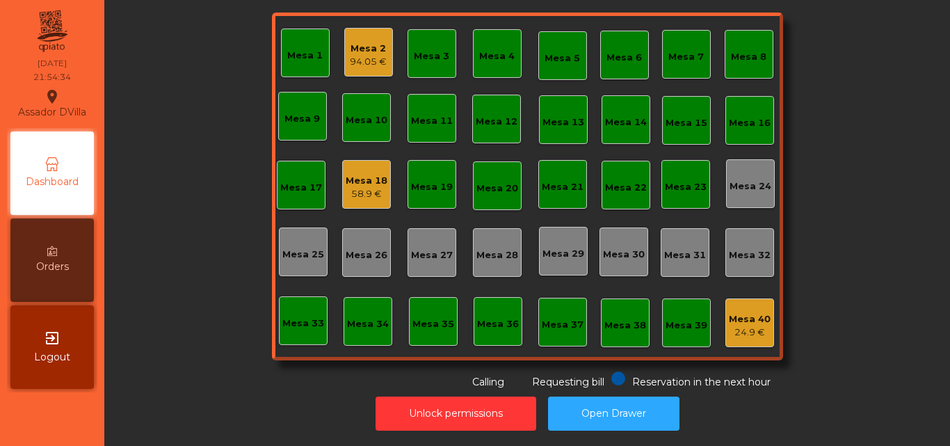
click at [364, 55] on div "94.05 €" at bounding box center [368, 62] width 37 height 14
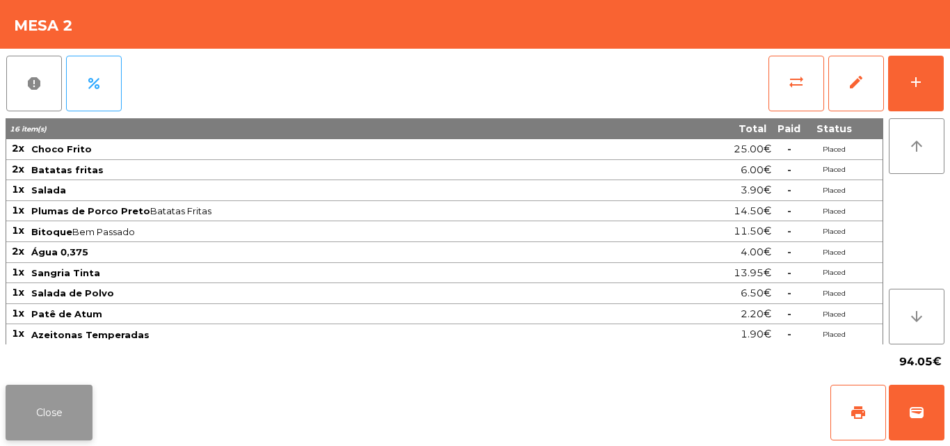
click at [65, 414] on button "Close" at bounding box center [49, 412] width 87 height 56
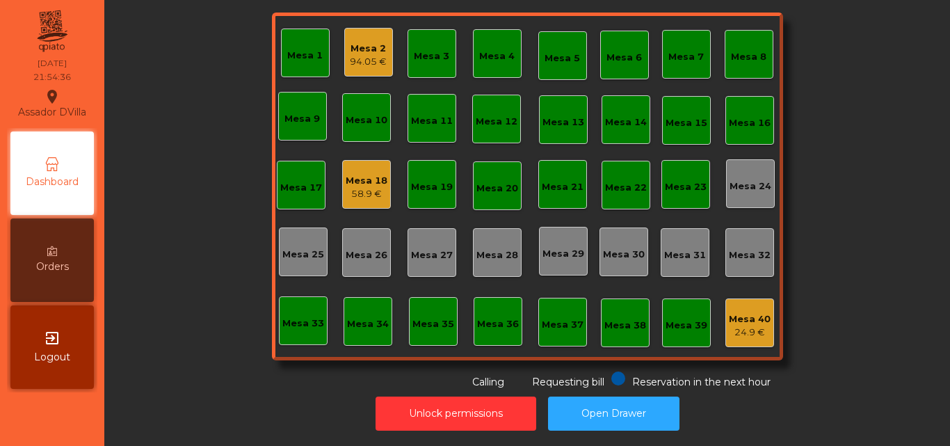
click at [375, 187] on div "58.9 €" at bounding box center [367, 194] width 42 height 14
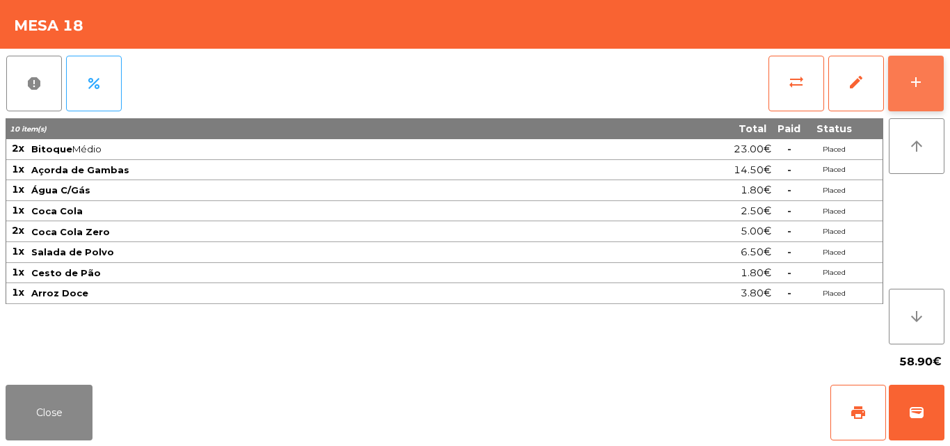
click at [906, 95] on button "add" at bounding box center [916, 84] width 56 height 56
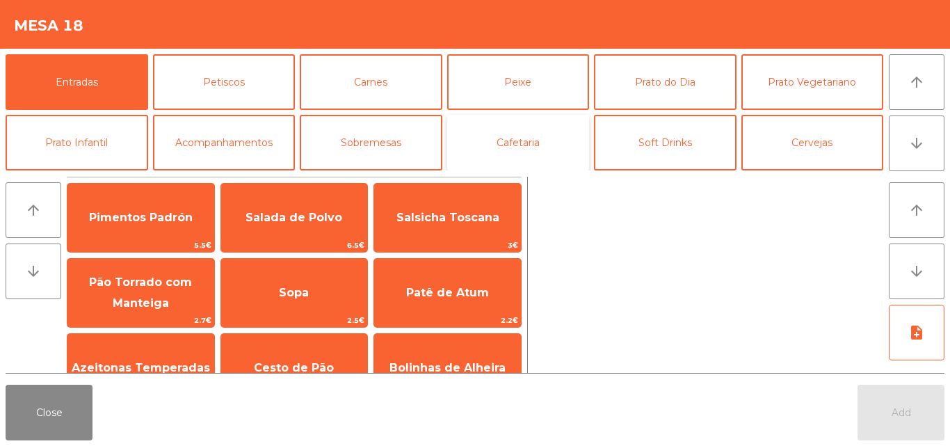
click at [495, 159] on button "Cafetaria" at bounding box center [518, 143] width 143 height 56
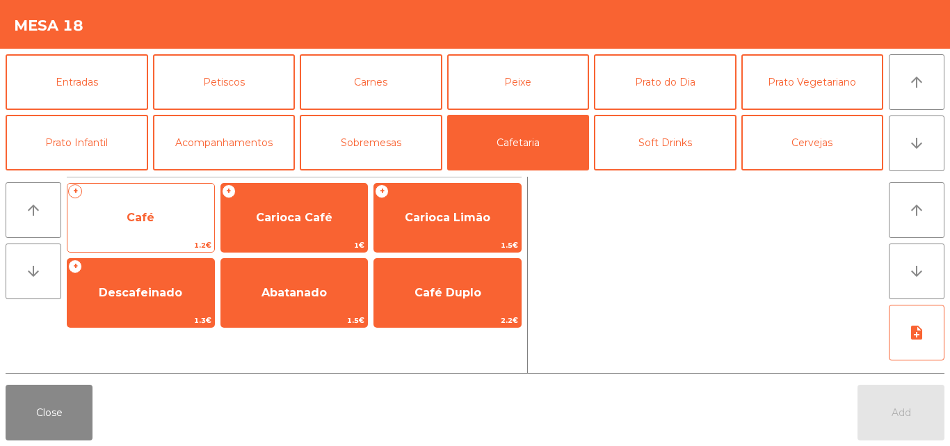
click at [186, 204] on span "Café" at bounding box center [140, 218] width 147 height 38
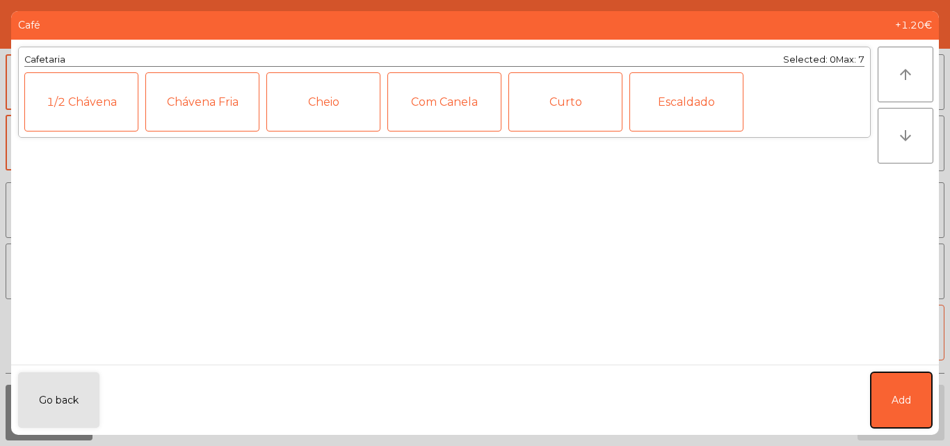
click at [928, 414] on button "Add" at bounding box center [900, 400] width 61 height 56
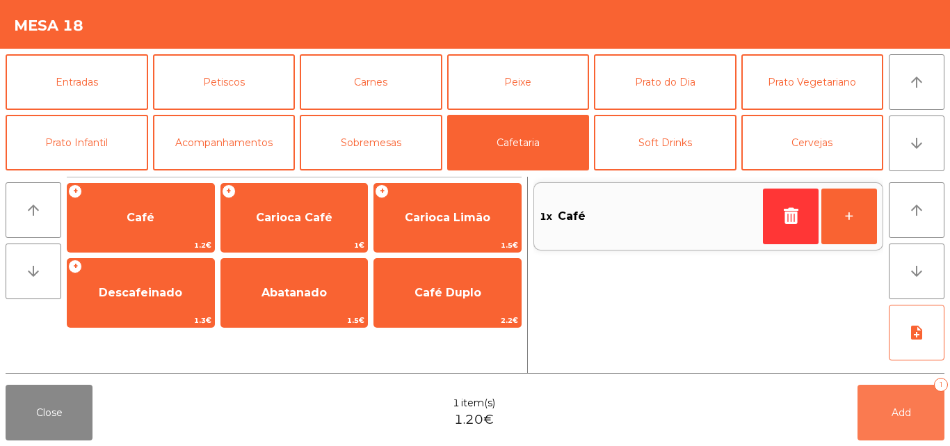
click at [912, 416] on button "Add 1" at bounding box center [900, 412] width 87 height 56
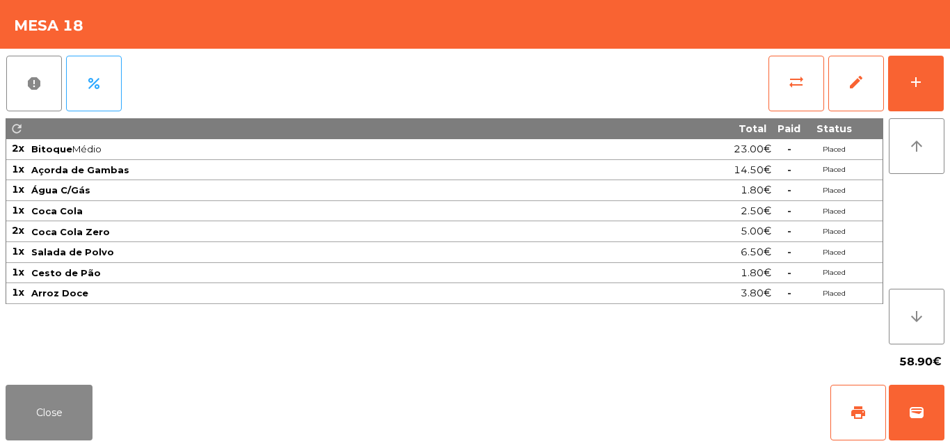
click at [1, 424] on div "Close print wallet" at bounding box center [475, 412] width 950 height 67
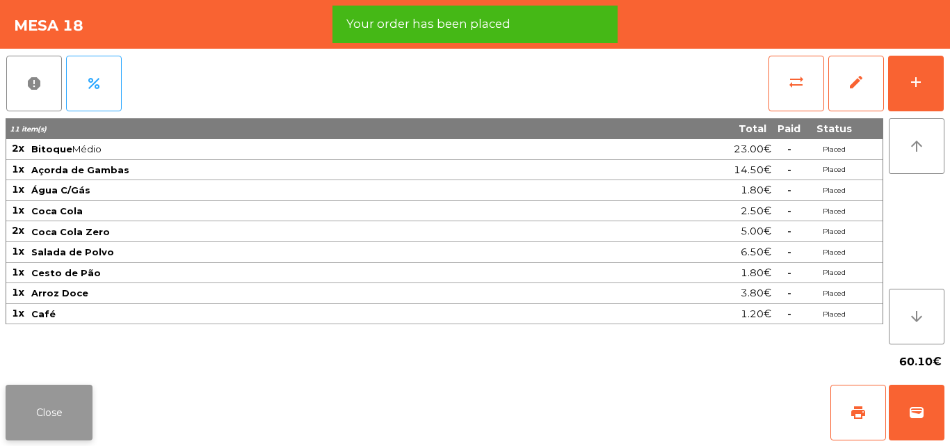
click at [50, 419] on button "Close" at bounding box center [49, 412] width 87 height 56
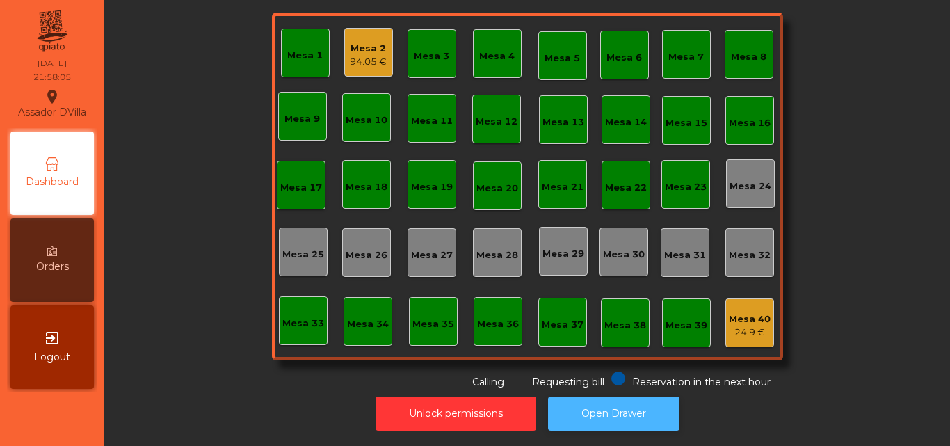
click at [637, 396] on button "Open Drawer" at bounding box center [613, 413] width 131 height 34
click at [548, 396] on button "Open Drawer" at bounding box center [613, 413] width 131 height 34
click at [377, 61] on div "Mesa 2 94.05 €" at bounding box center [368, 52] width 49 height 49
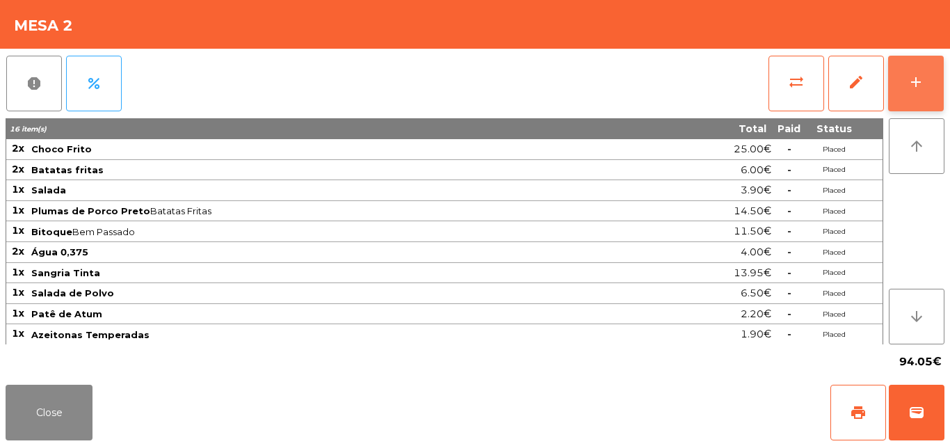
click at [908, 102] on button "add" at bounding box center [916, 84] width 56 height 56
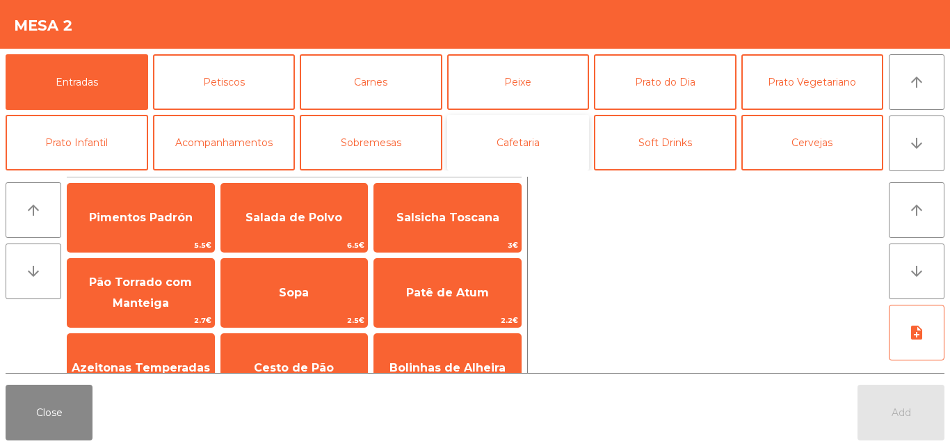
click at [509, 145] on button "Cafetaria" at bounding box center [518, 143] width 143 height 56
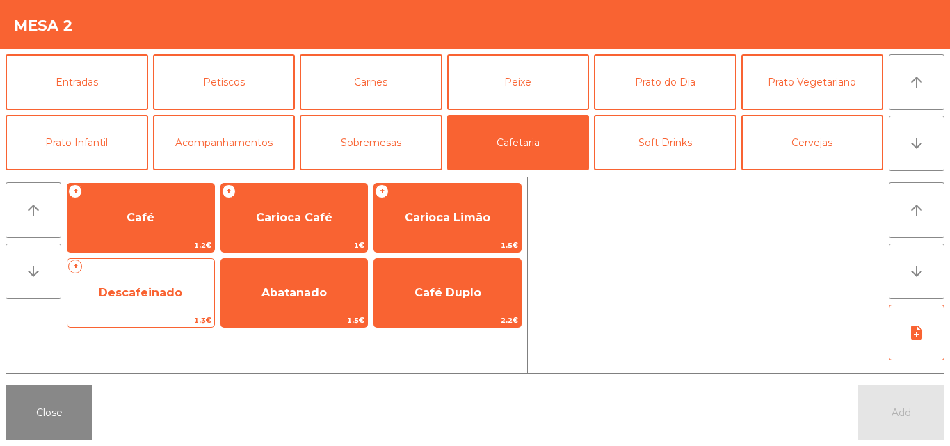
click at [137, 293] on span "Descafeinado" at bounding box center [140, 292] width 83 height 13
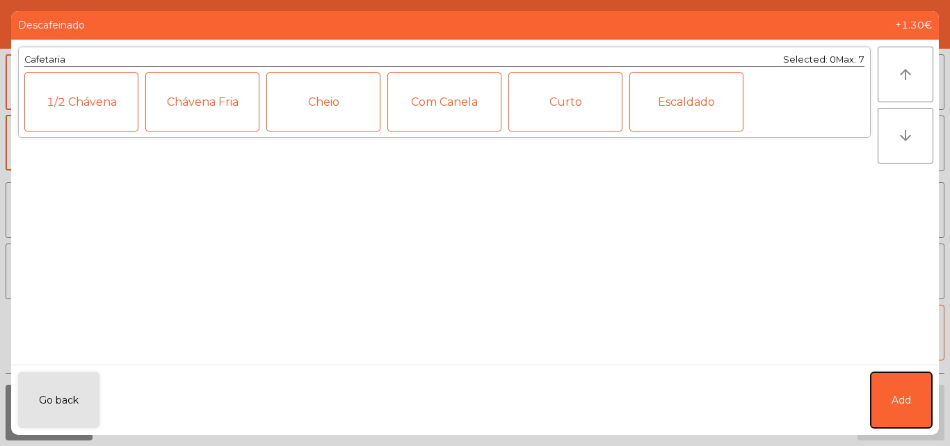
click at [897, 398] on span "Add" at bounding box center [900, 400] width 19 height 15
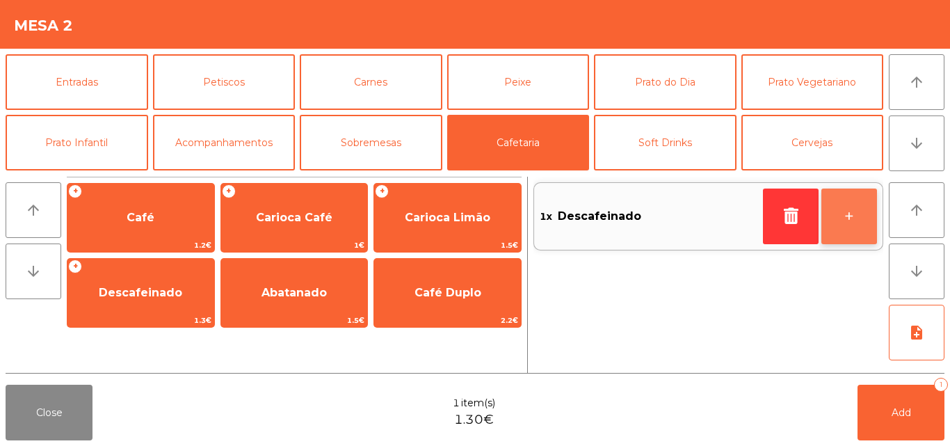
click at [859, 206] on button "+" at bounding box center [849, 216] width 56 height 56
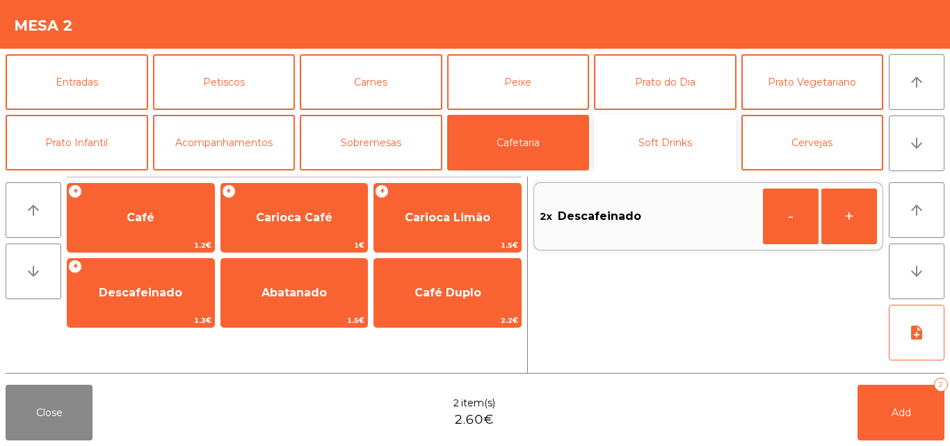
click at [690, 139] on button "Soft Drinks" at bounding box center [665, 143] width 143 height 56
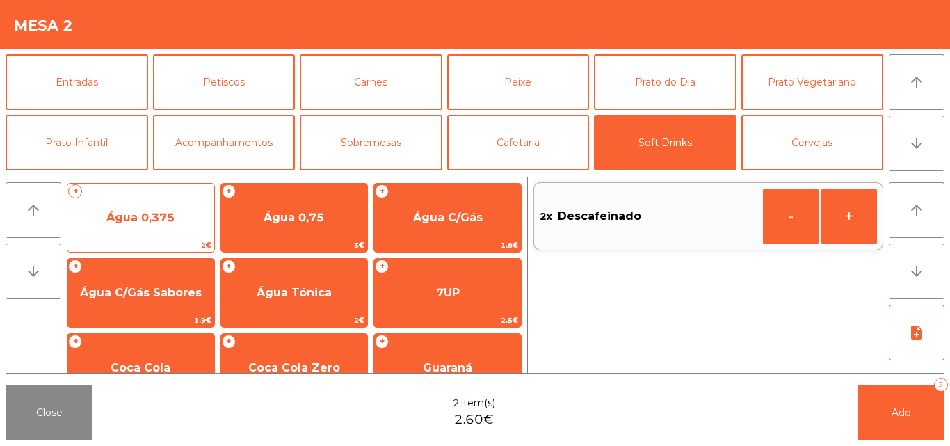
click at [197, 218] on span "Água 0,375" at bounding box center [140, 218] width 147 height 38
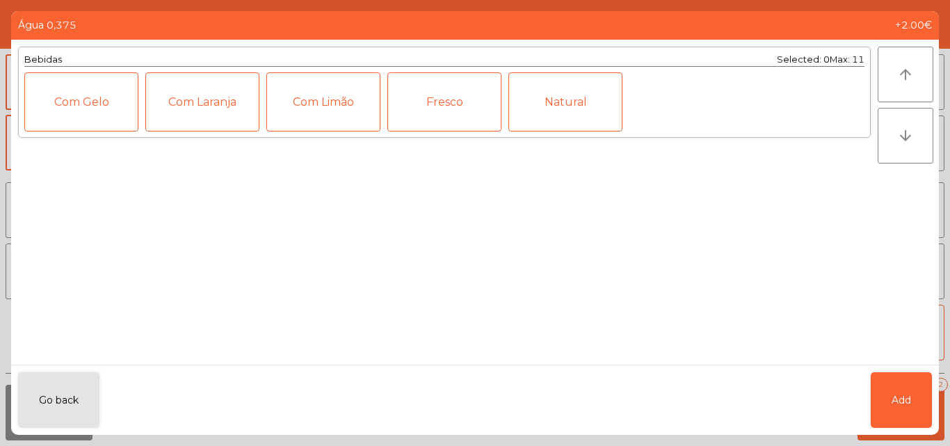
click at [446, 94] on div "Fresco" at bounding box center [444, 101] width 114 height 59
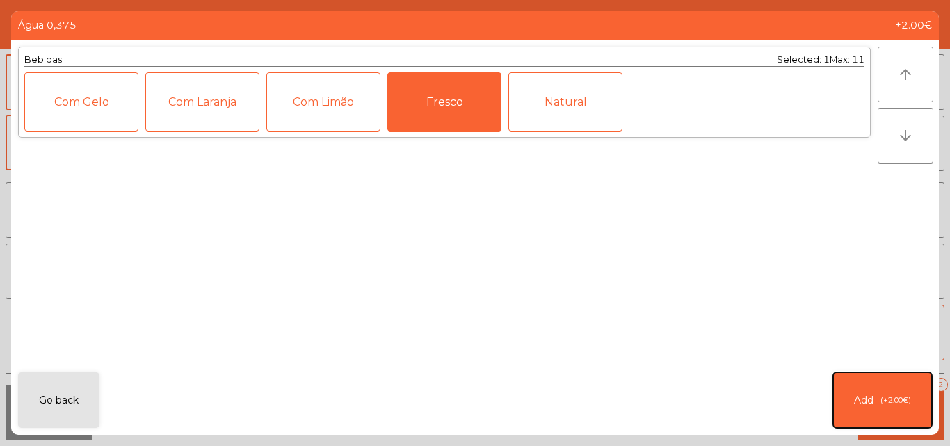
click at [899, 392] on button "Add (+2.00€)" at bounding box center [882, 400] width 99 height 56
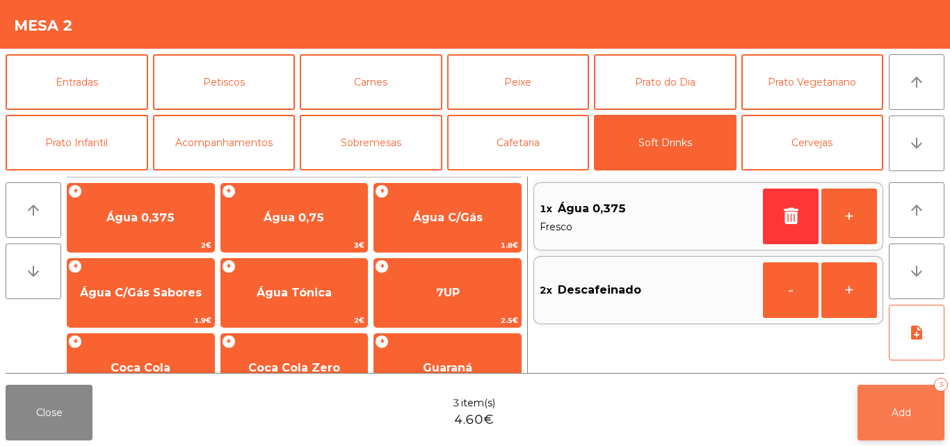
click at [902, 419] on button "Add 3" at bounding box center [900, 412] width 87 height 56
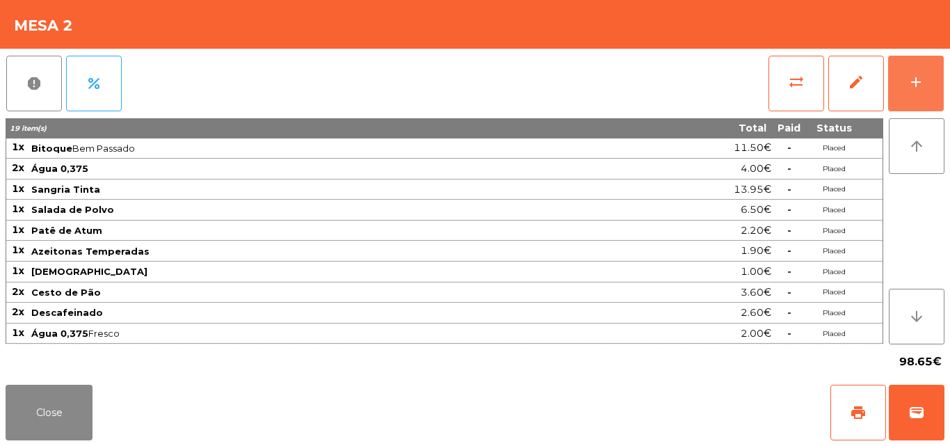
scroll to position [0, 0]
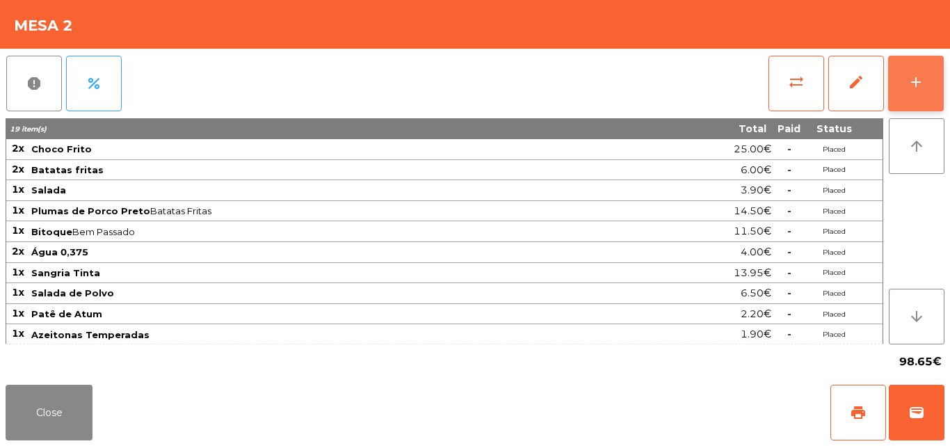
click at [899, 87] on button "add" at bounding box center [916, 84] width 56 height 56
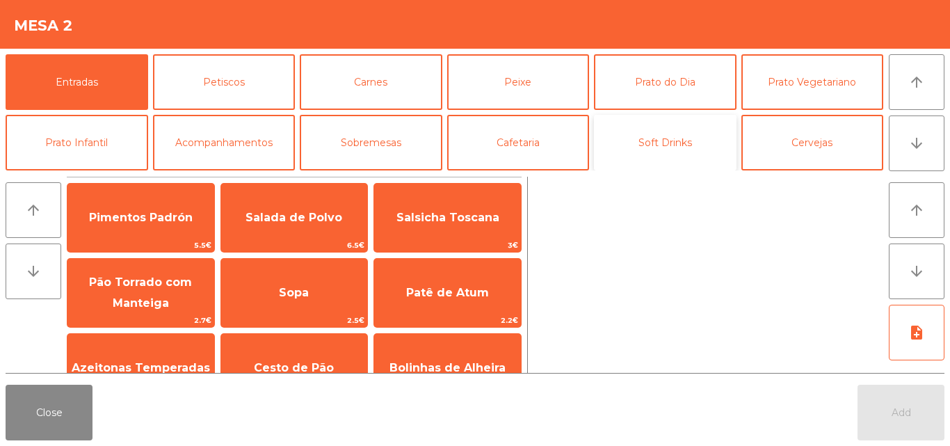
click at [677, 163] on button "Soft Drinks" at bounding box center [665, 143] width 143 height 56
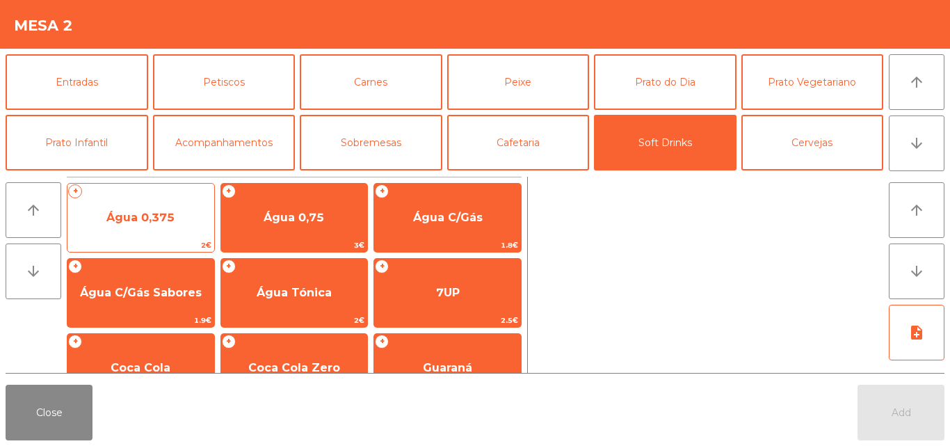
click at [191, 212] on span "Água 0,375" at bounding box center [140, 218] width 147 height 38
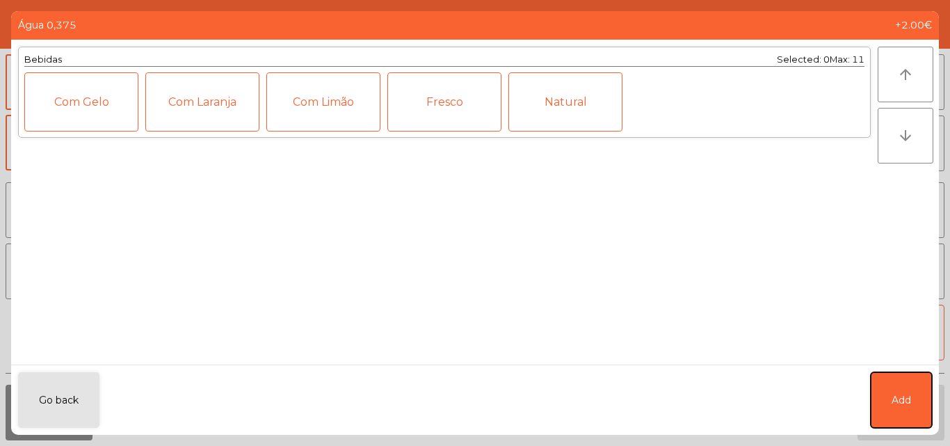
click at [907, 383] on button "Add" at bounding box center [900, 400] width 61 height 56
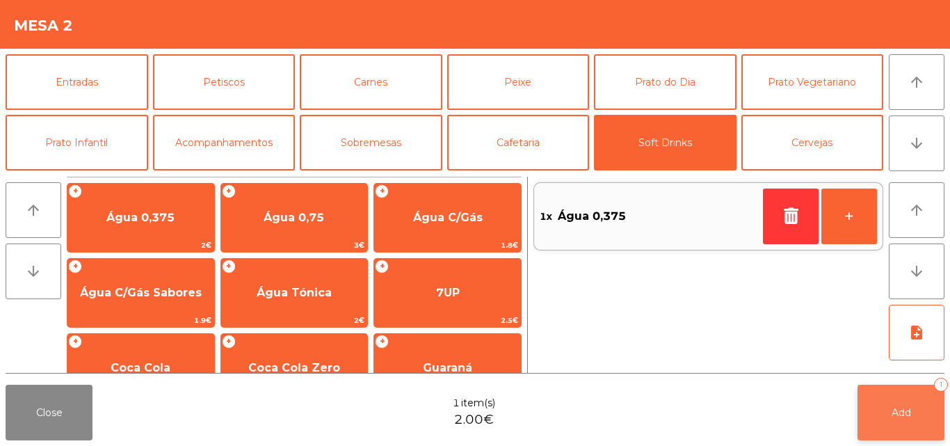
click at [889, 403] on button "Add 1" at bounding box center [900, 412] width 87 height 56
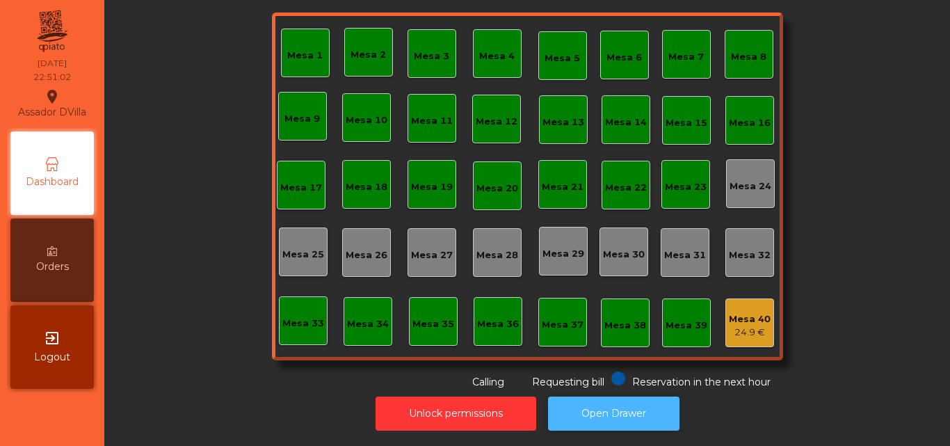
click at [617, 396] on button "Open Drawer" at bounding box center [613, 413] width 131 height 34
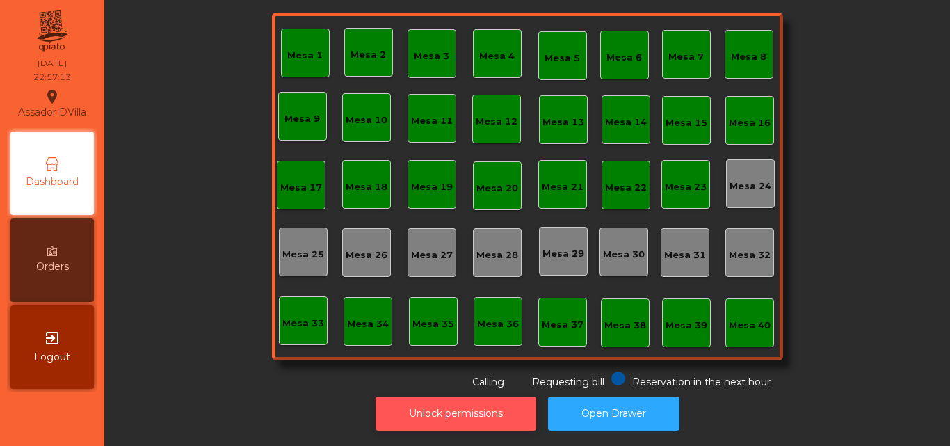
click at [467, 404] on button "Unlock permissions" at bounding box center [455, 413] width 161 height 34
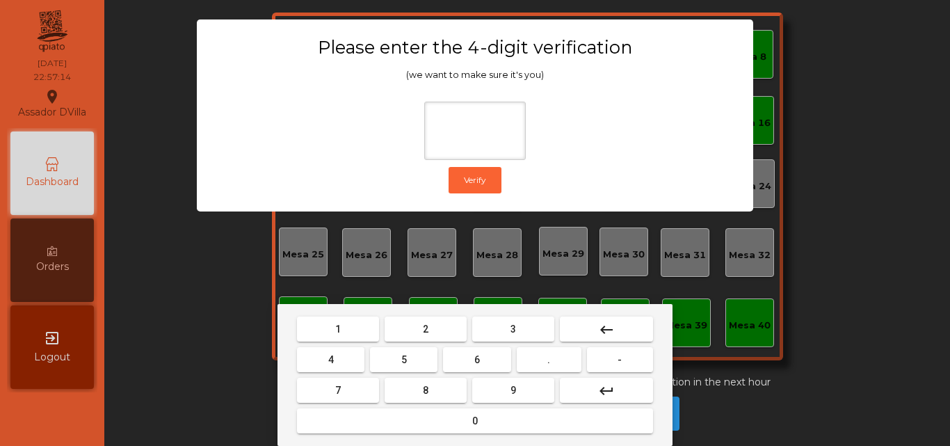
click at [419, 333] on button "2" at bounding box center [425, 328] width 82 height 25
drag, startPoint x: 315, startPoint y: 368, endPoint x: 389, endPoint y: 368, distance: 74.4
click at [321, 368] on button "4" at bounding box center [330, 359] width 67 height 25
click at [501, 366] on button "6" at bounding box center [476, 359] width 67 height 25
click at [508, 378] on button "9" at bounding box center [513, 390] width 82 height 25
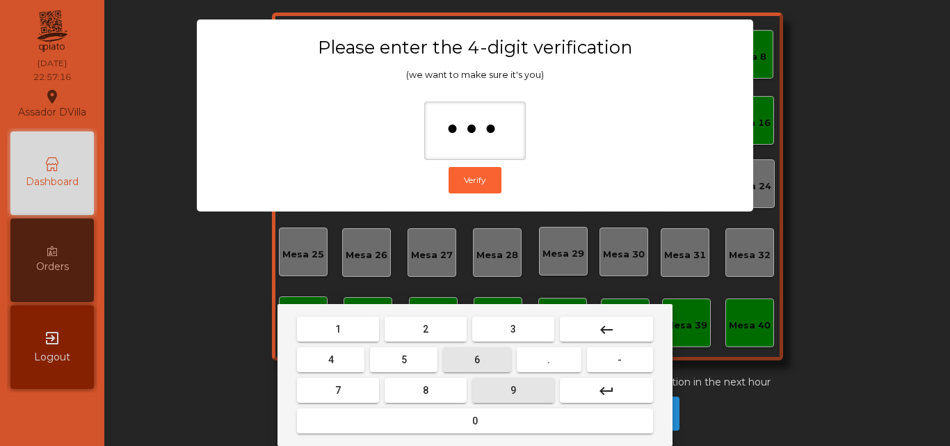
type input "****"
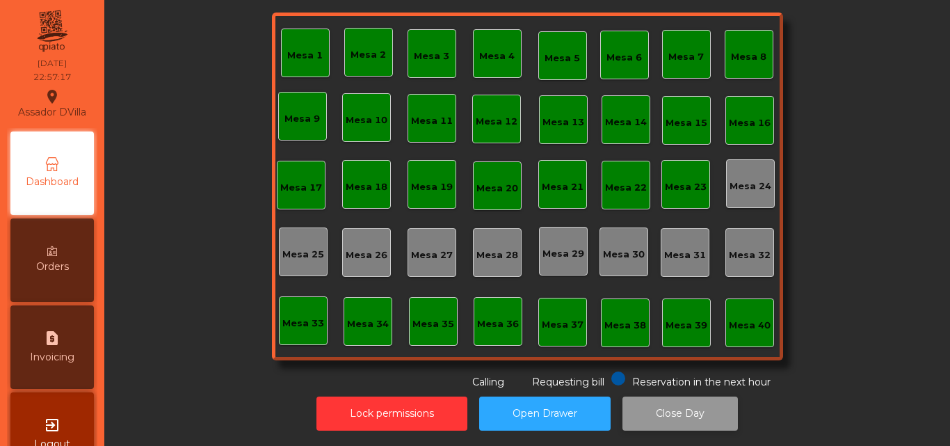
click at [720, 404] on button "Close Day" at bounding box center [679, 413] width 115 height 34
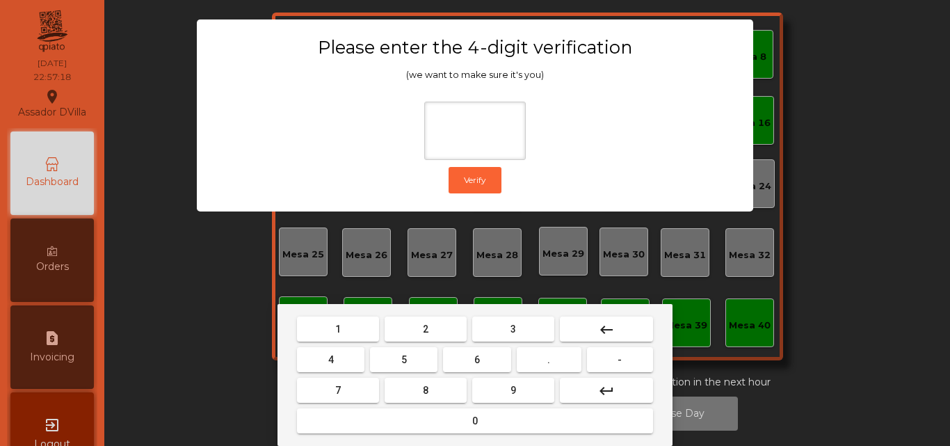
click at [406, 343] on nav "1 2 3 keyboard_backspace 4 5 6 . - 7 8 9 keyboard_return 0" at bounding box center [475, 375] width 362 height 122
click at [406, 337] on button "2" at bounding box center [425, 328] width 82 height 25
drag, startPoint x: 341, startPoint y: 353, endPoint x: 446, endPoint y: 357, distance: 104.4
click at [344, 353] on button "4" at bounding box center [330, 359] width 67 height 25
drag, startPoint x: 485, startPoint y: 357, endPoint x: 505, endPoint y: 383, distance: 32.7
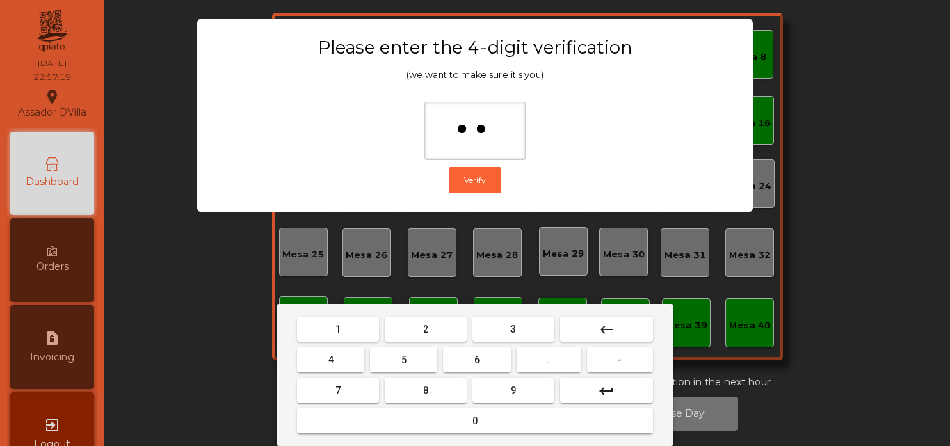
click at [485, 361] on button "6" at bounding box center [476, 359] width 67 height 25
type input "***"
drag, startPoint x: 505, startPoint y: 383, endPoint x: 499, endPoint y: 368, distance: 15.6
click at [505, 384] on button "9" at bounding box center [513, 390] width 82 height 25
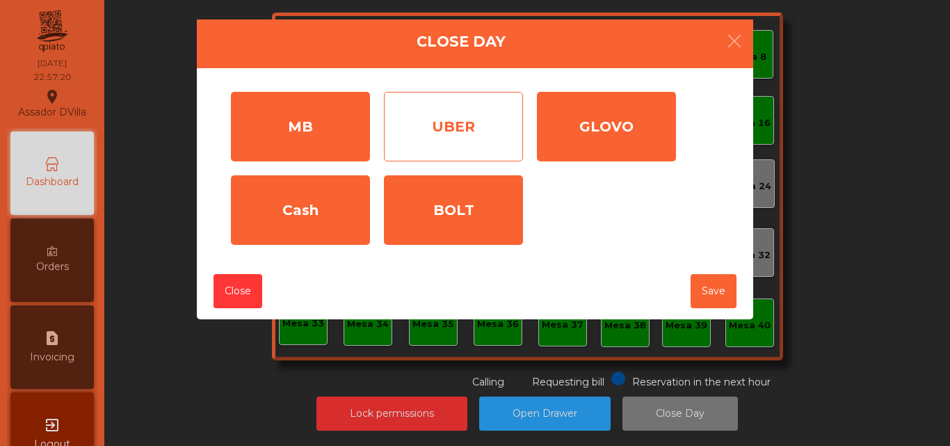
drag, startPoint x: 290, startPoint y: 143, endPoint x: 460, endPoint y: 129, distance: 170.9
click at [295, 140] on div "MB" at bounding box center [300, 127] width 139 height 70
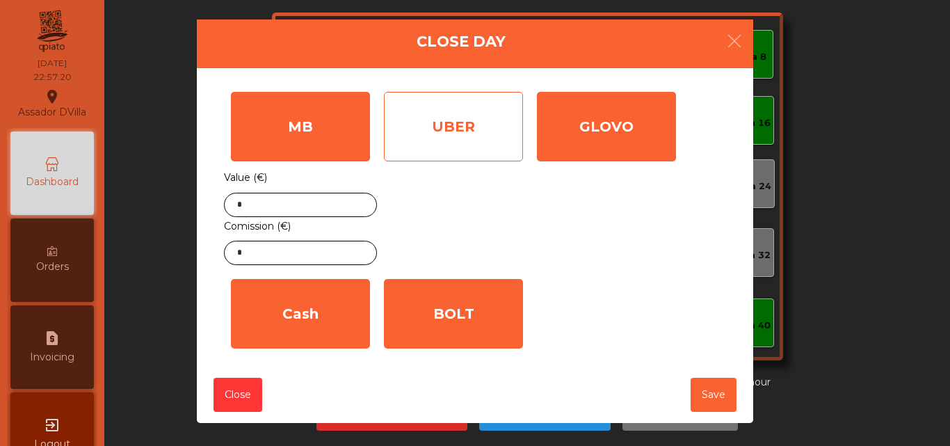
drag, startPoint x: 462, startPoint y: 129, endPoint x: 471, endPoint y: 126, distance: 9.5
click at [466, 127] on div "UBER" at bounding box center [453, 127] width 139 height 70
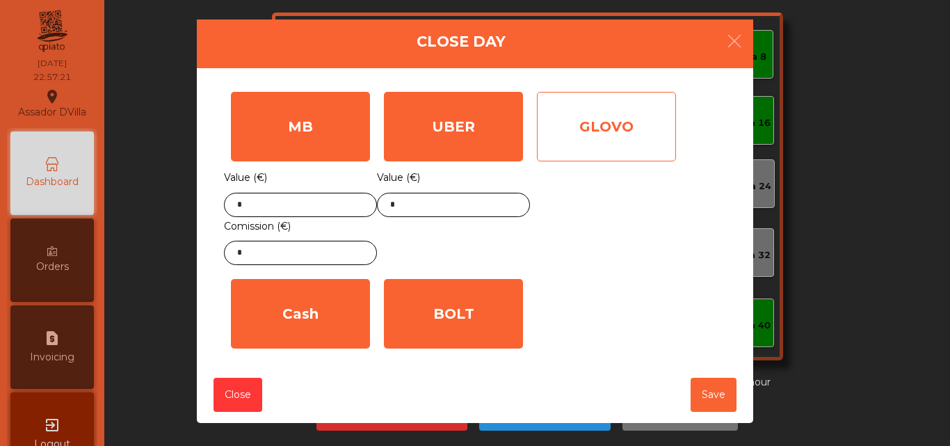
click at [566, 115] on div "GLOVO" at bounding box center [606, 127] width 139 height 70
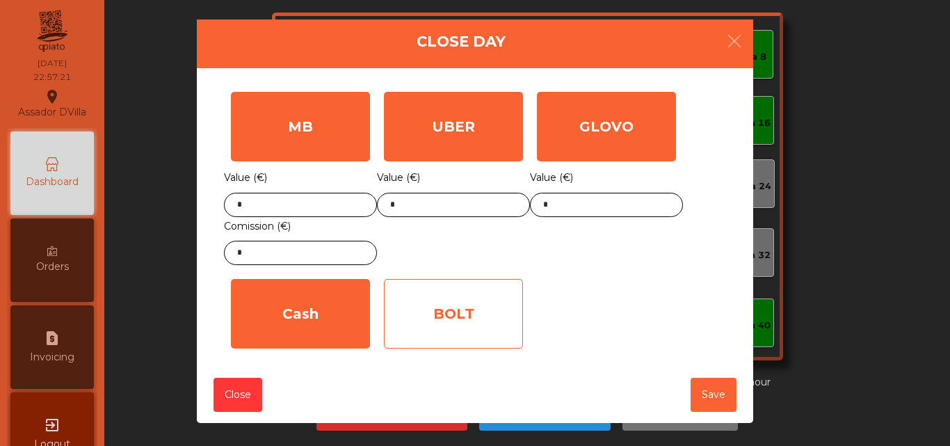
drag, startPoint x: 494, startPoint y: 289, endPoint x: 345, endPoint y: 306, distance: 150.4
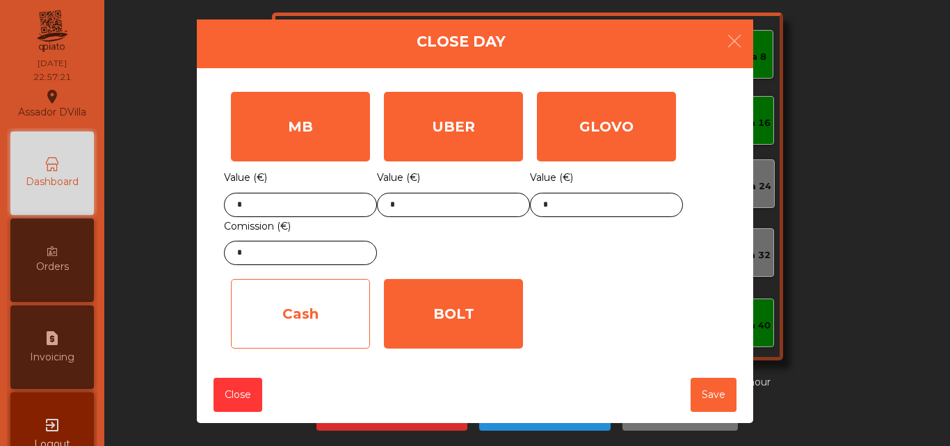
click at [494, 289] on div "BOLT" at bounding box center [453, 314] width 139 height 70
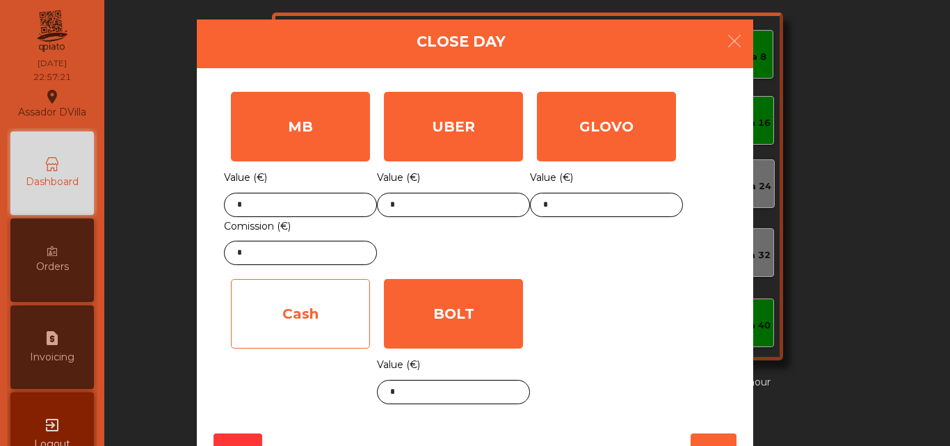
click at [345, 306] on div "Cash" at bounding box center [300, 314] width 139 height 70
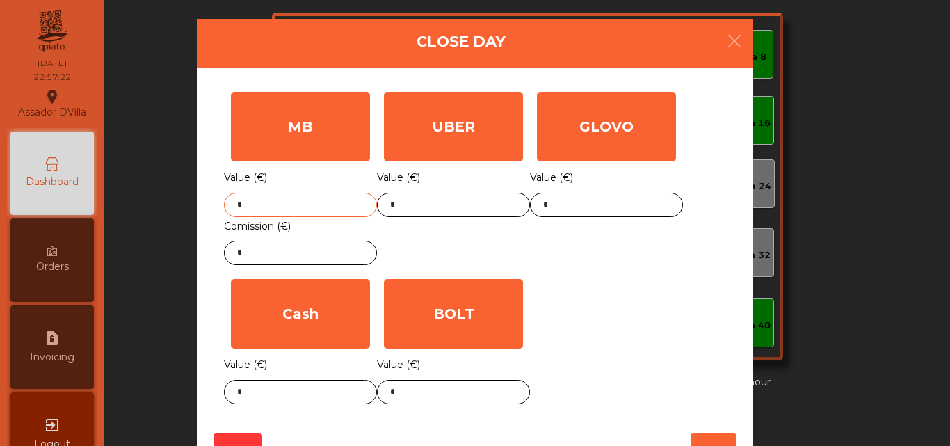
click at [305, 200] on input "*" at bounding box center [300, 205] width 153 height 24
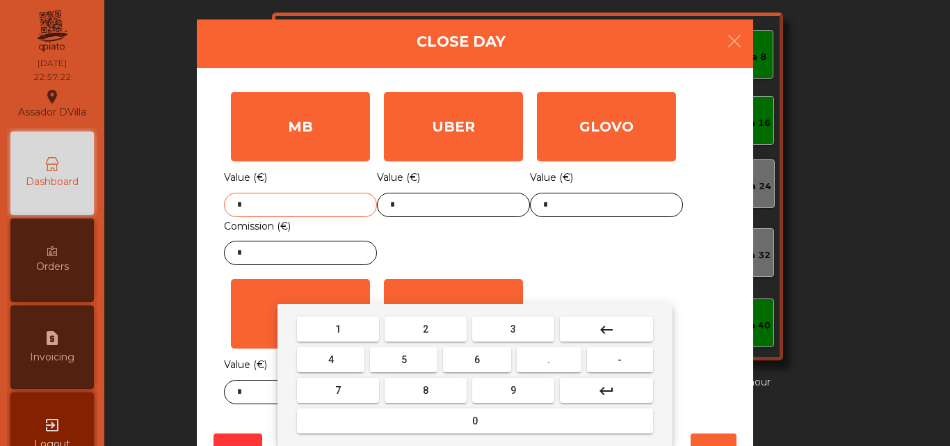
click at [305, 200] on input "*" at bounding box center [300, 205] width 153 height 24
type input "******"
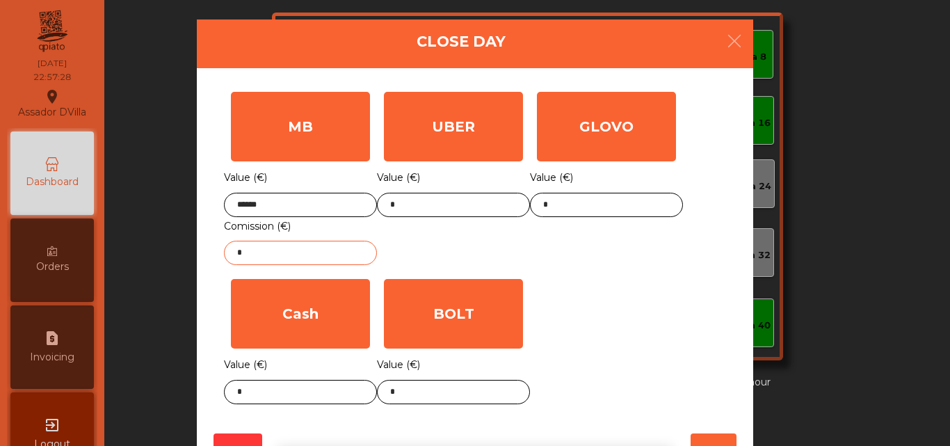
click at [297, 250] on input "*" at bounding box center [300, 253] width 153 height 24
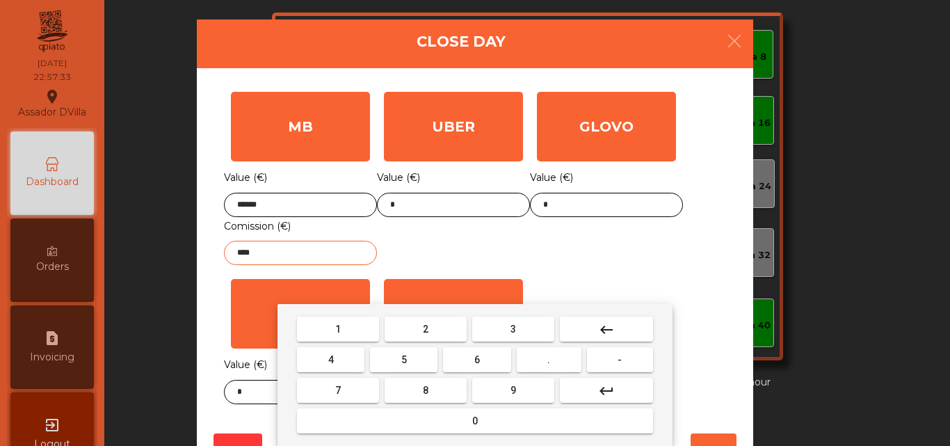
type input "****"
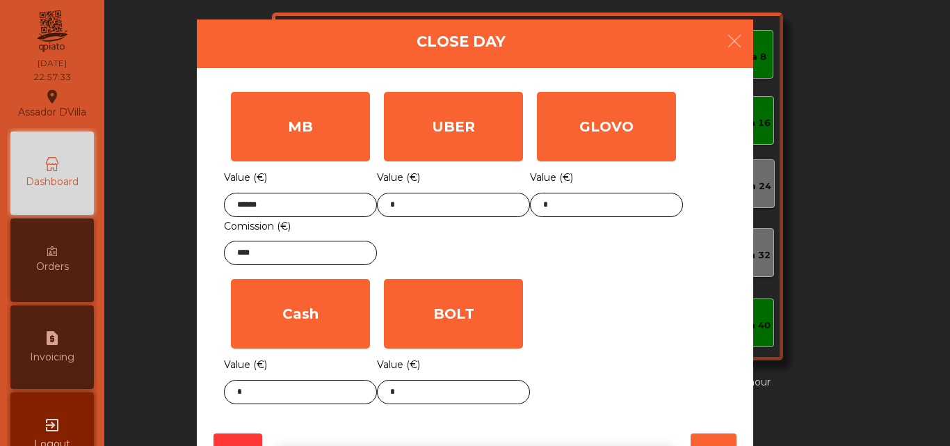
click at [605, 190] on div "Value (€) *" at bounding box center [606, 192] width 153 height 49
click at [606, 197] on input "*" at bounding box center [606, 205] width 153 height 24
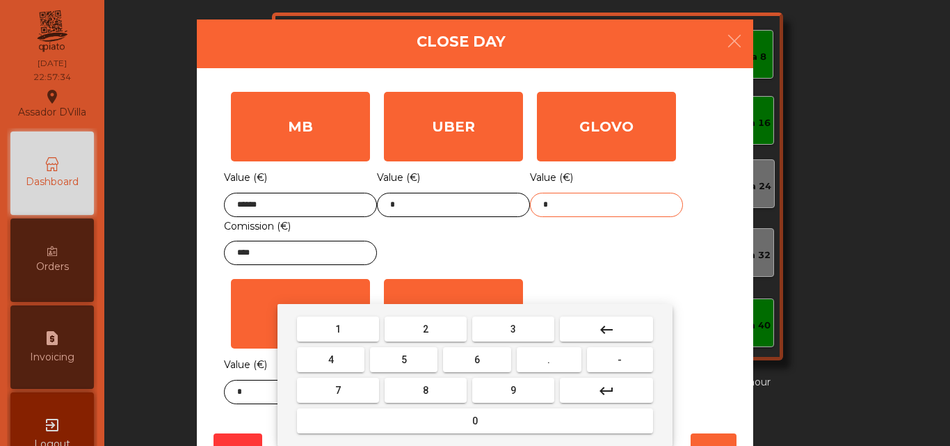
click at [606, 197] on input "*" at bounding box center [606, 205] width 153 height 24
type input "*"
type input "*****"
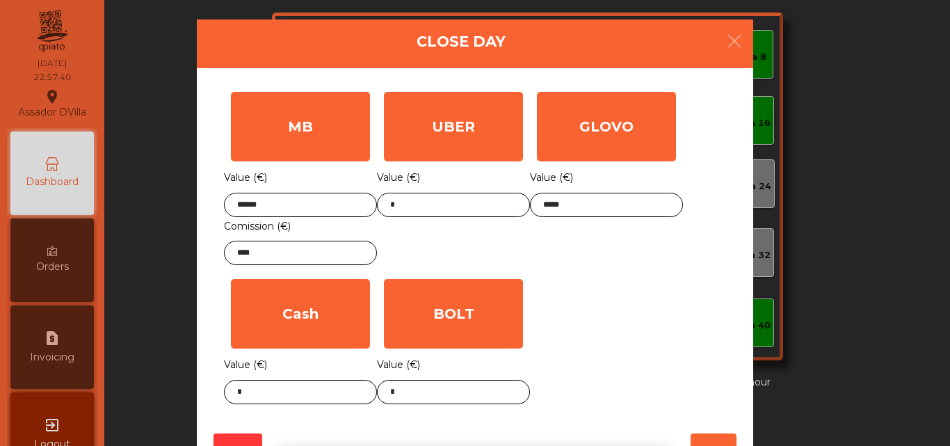
click at [601, 252] on div "GLOVO Value (€) *****" at bounding box center [606, 178] width 153 height 187
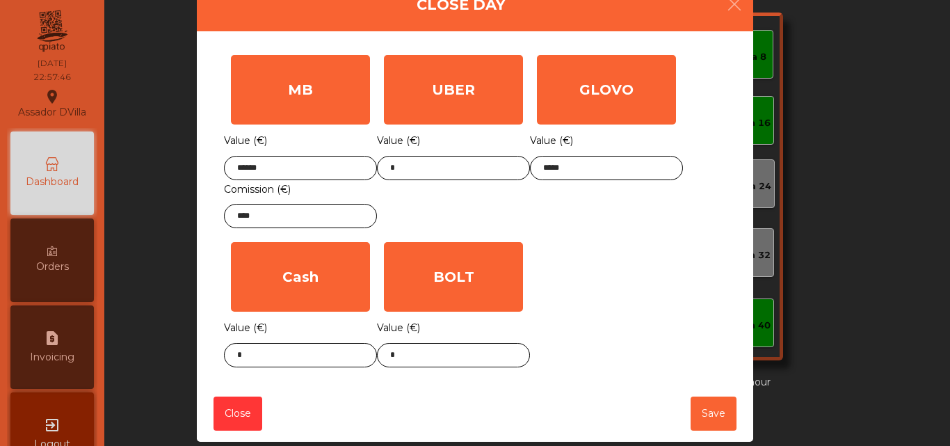
scroll to position [56, 0]
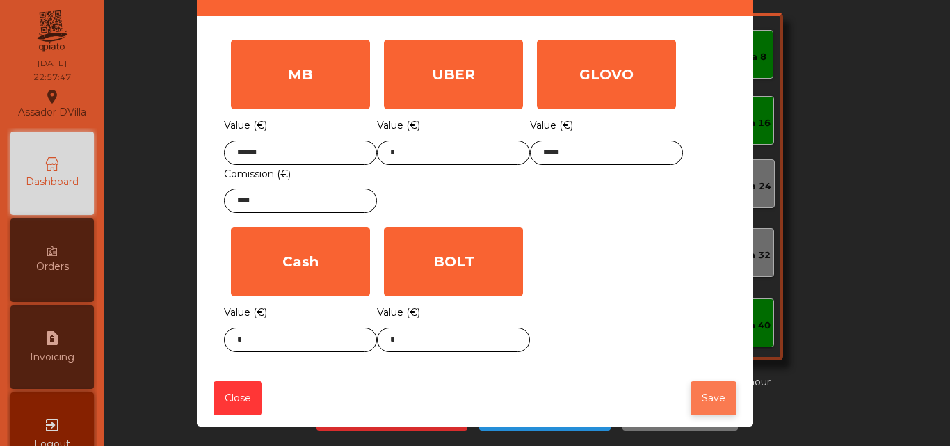
click at [720, 402] on button "Save" at bounding box center [713, 398] width 46 height 34
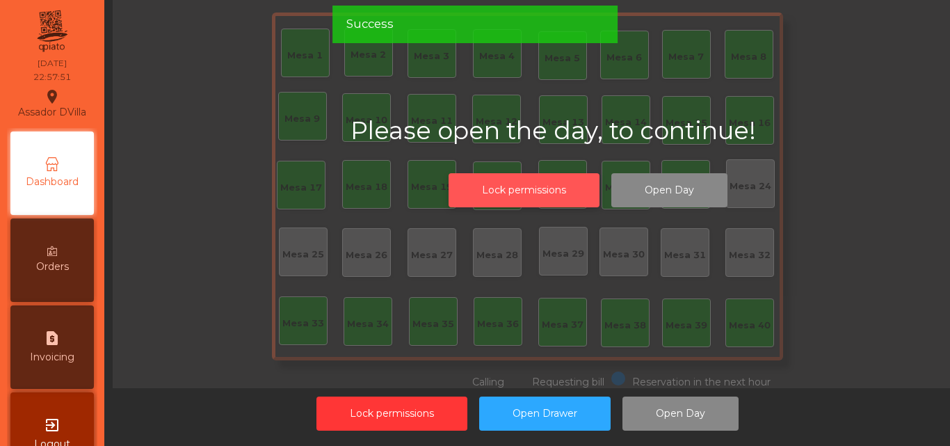
click at [583, 184] on button "Lock permissions" at bounding box center [523, 190] width 151 height 34
